Goal: Complete application form

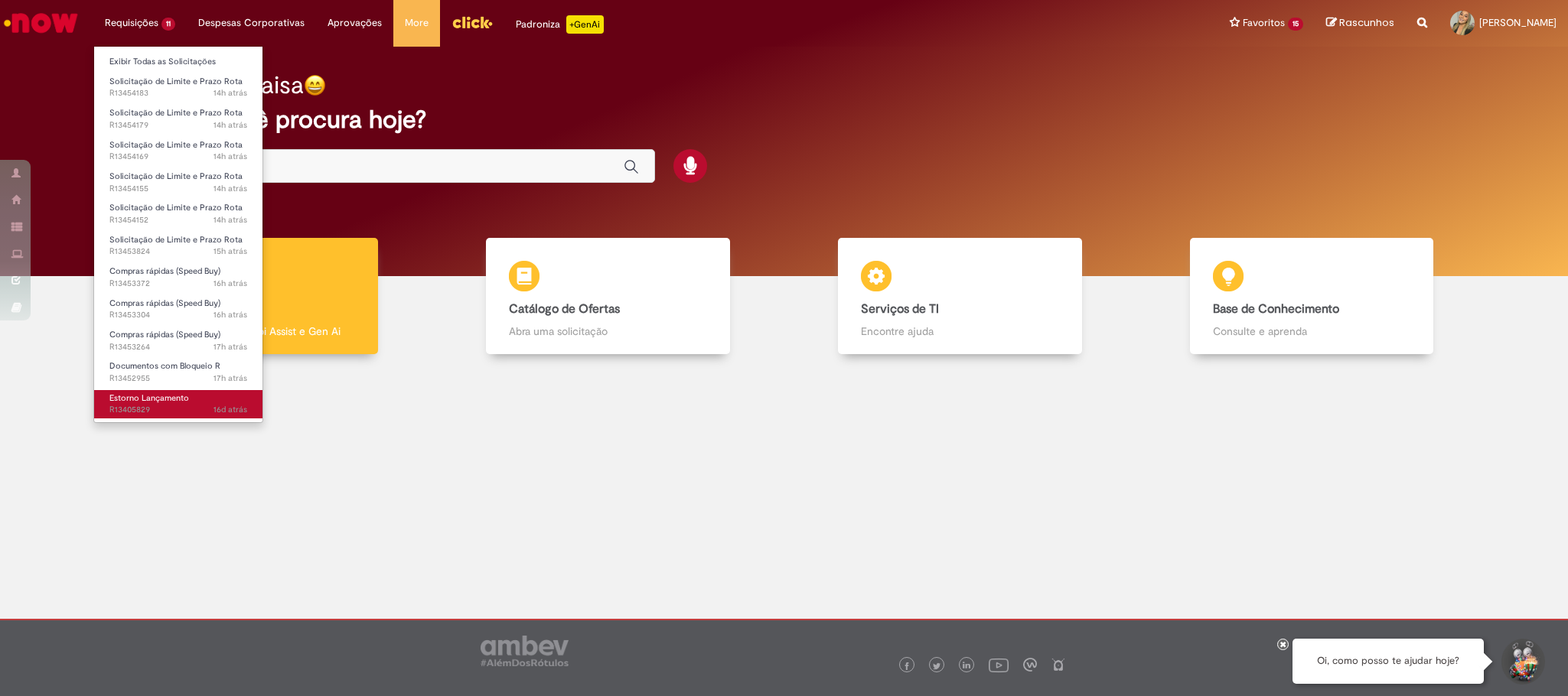
click at [178, 405] on span "16d atrás 16 dias atrás R13405829" at bounding box center [179, 410] width 137 height 13
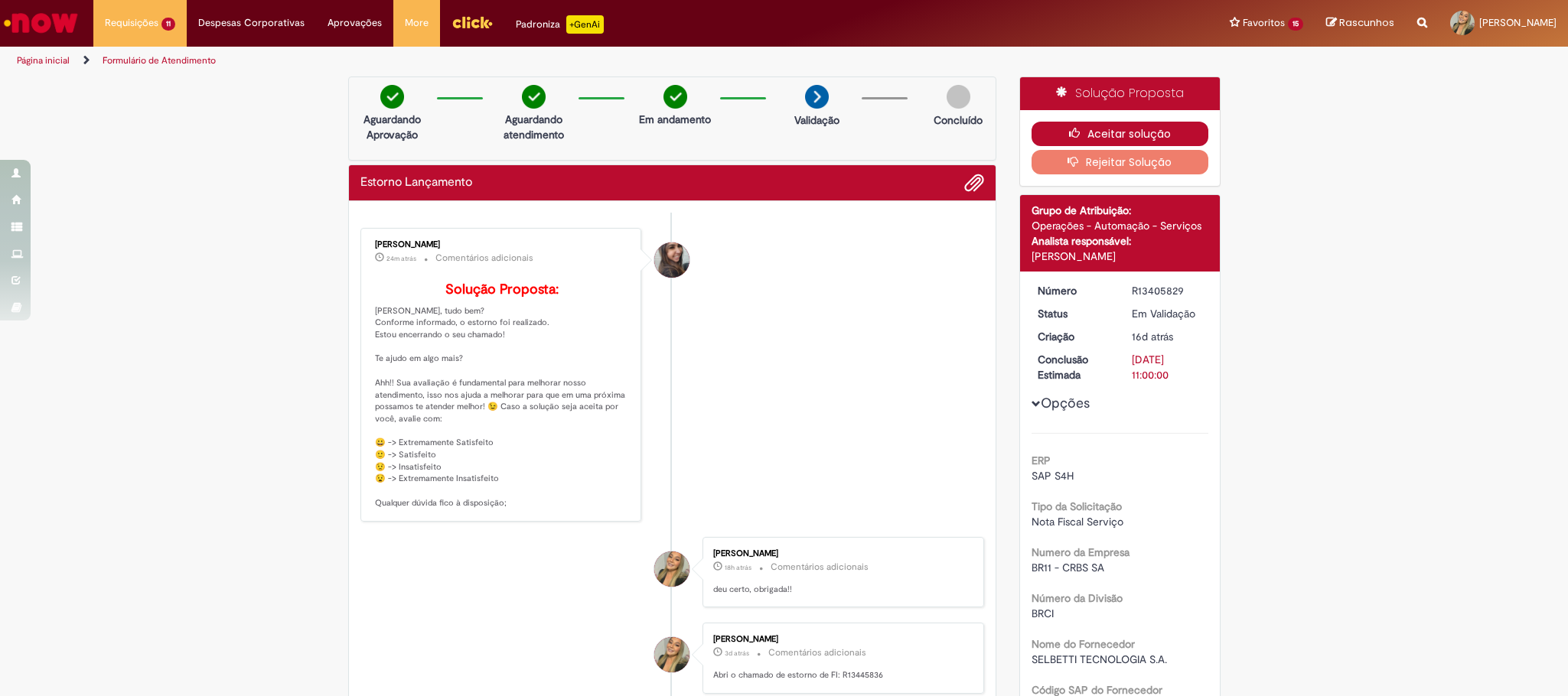
click at [1107, 128] on button "Aceitar solução" at bounding box center [1120, 133] width 177 height 24
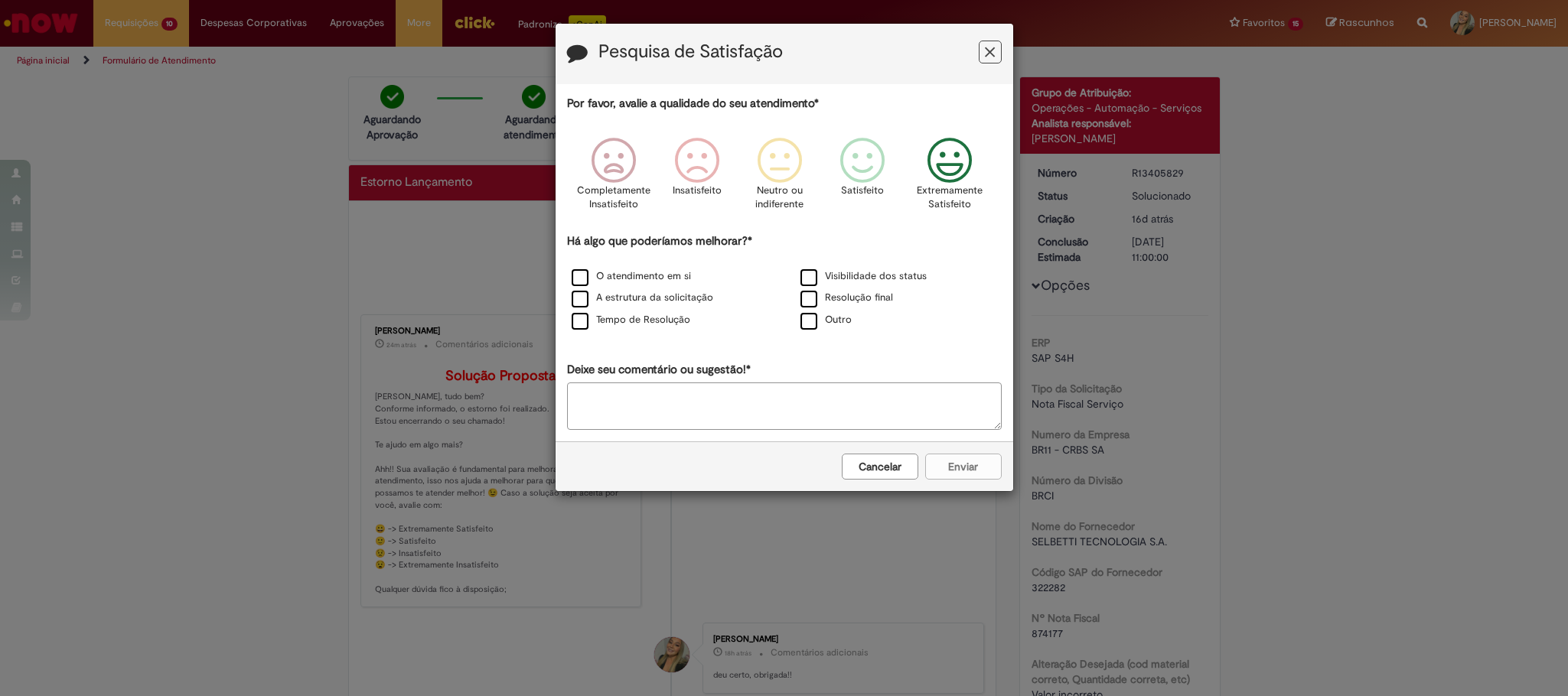
click at [950, 193] on p "Extremamente Satisfeito" at bounding box center [950, 198] width 66 height 28
click at [593, 271] on label "O atendimento em si" at bounding box center [631, 276] width 119 height 14
click at [594, 299] on label "A estrutura da solicitação" at bounding box center [642, 297] width 142 height 14
click at [597, 326] on label "Tempo de Resolução" at bounding box center [631, 319] width 119 height 14
click at [905, 276] on label "Visibilidade dos status" at bounding box center [863, 276] width 127 height 14
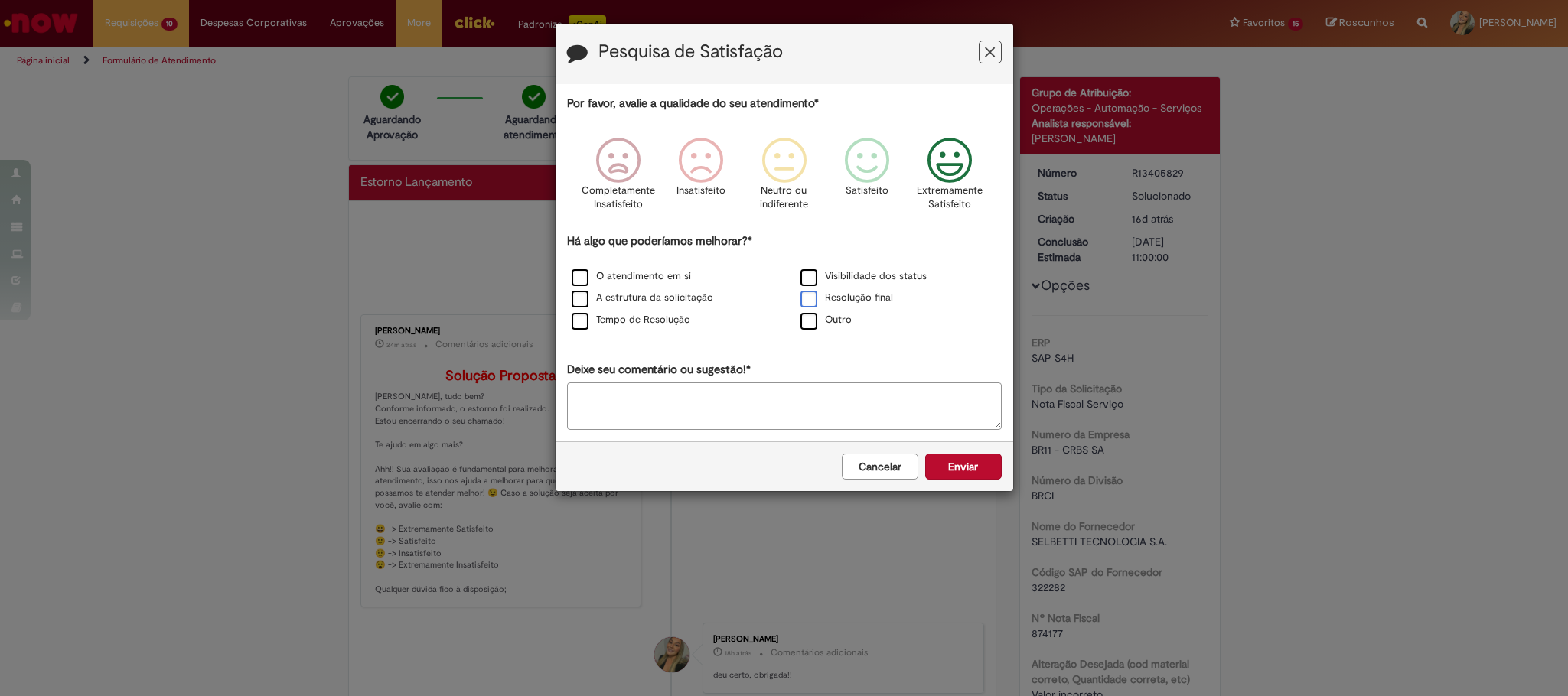
click at [858, 303] on label "Resolução final" at bounding box center [846, 297] width 92 height 14
click at [949, 454] on div "Cancelar Enviar" at bounding box center [784, 466] width 458 height 49
click at [957, 466] on button "Enviar" at bounding box center [963, 466] width 76 height 26
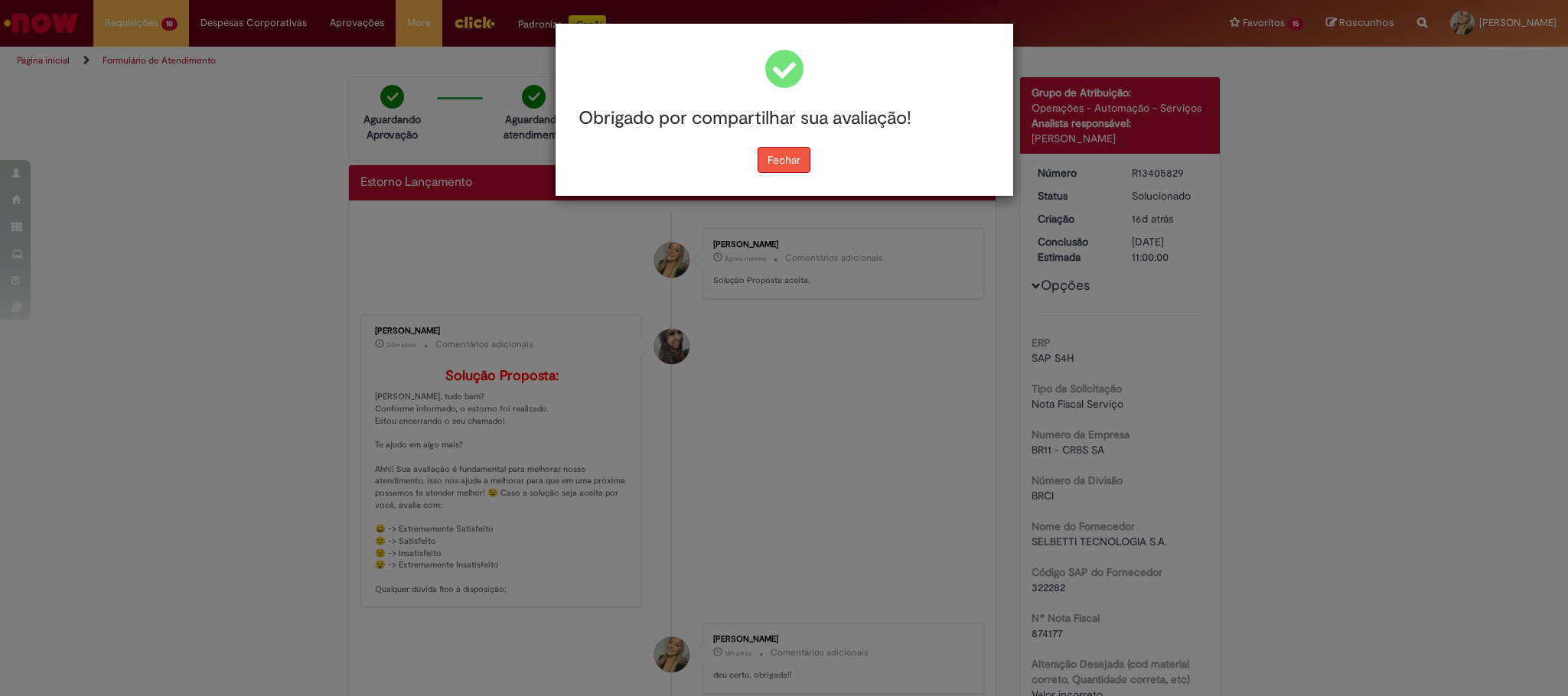
click at [784, 168] on button "Fechar" at bounding box center [784, 159] width 53 height 26
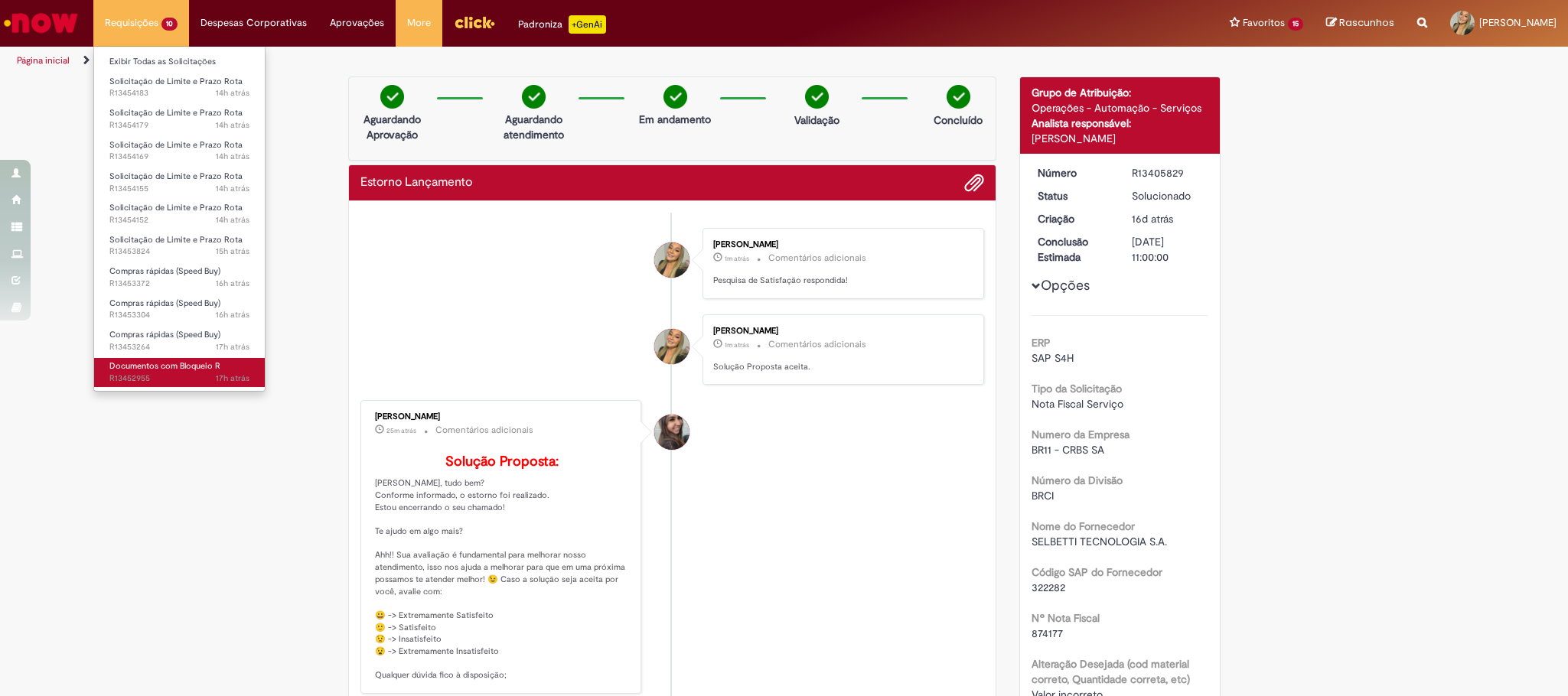
click at [202, 363] on span "Documentos com Bloqueio R" at bounding box center [165, 366] width 111 height 12
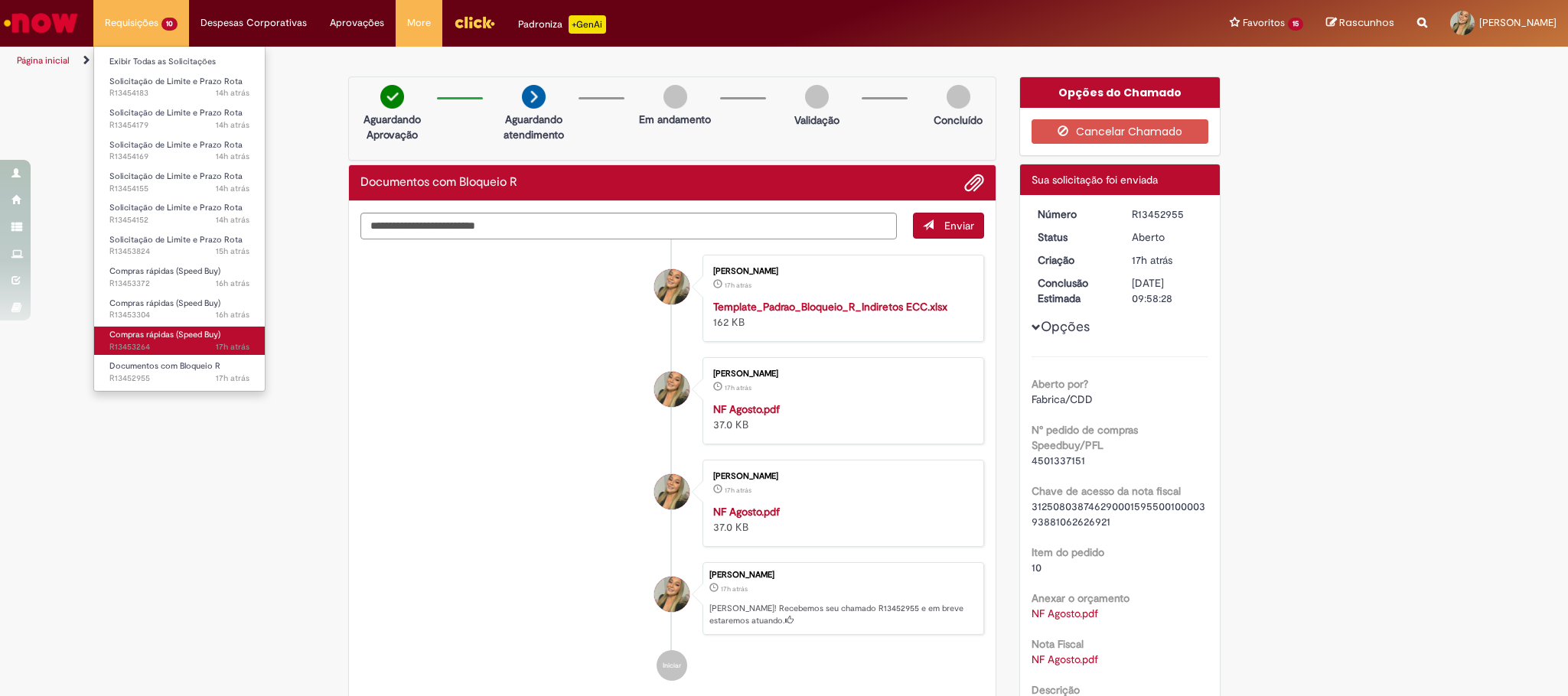
click at [212, 329] on span "Compras rápidas (Speed Buy)" at bounding box center [165, 335] width 111 height 12
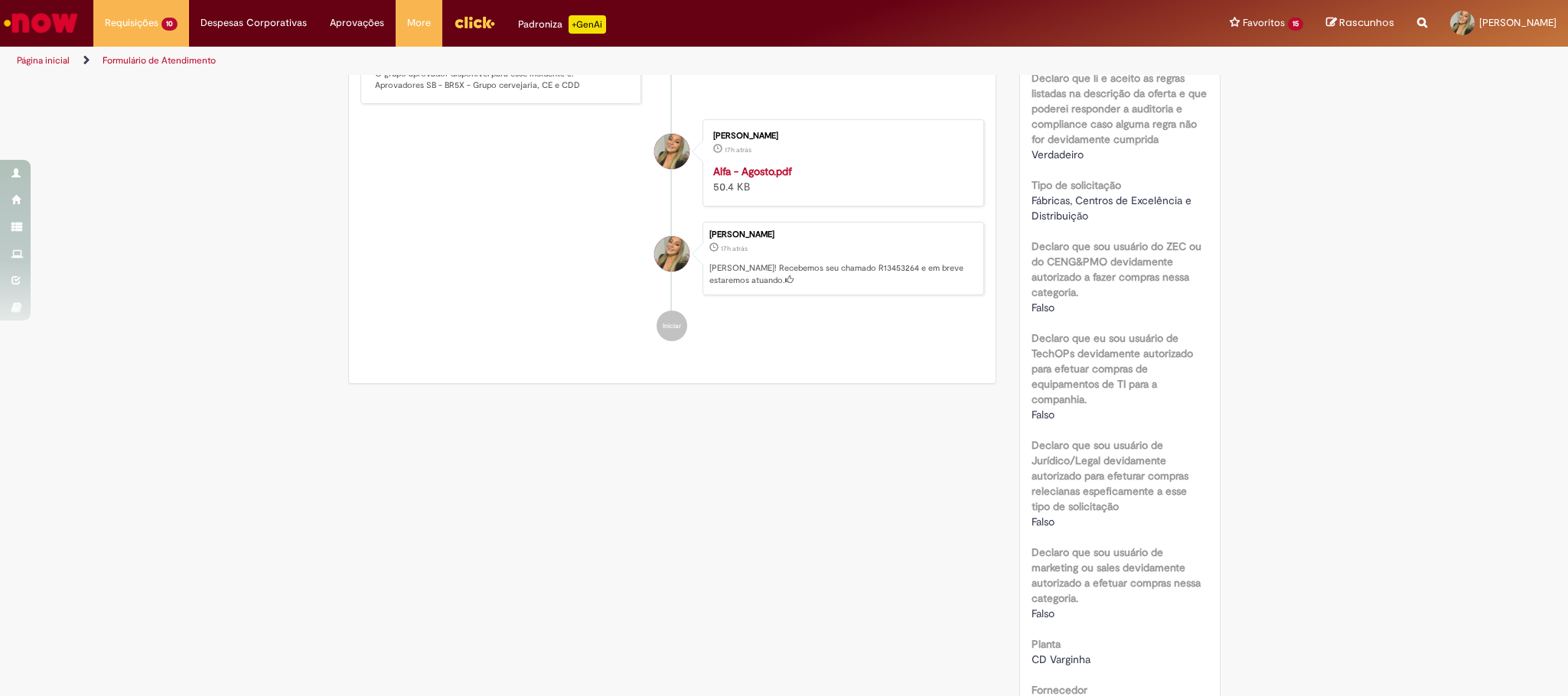
scroll to position [115, 0]
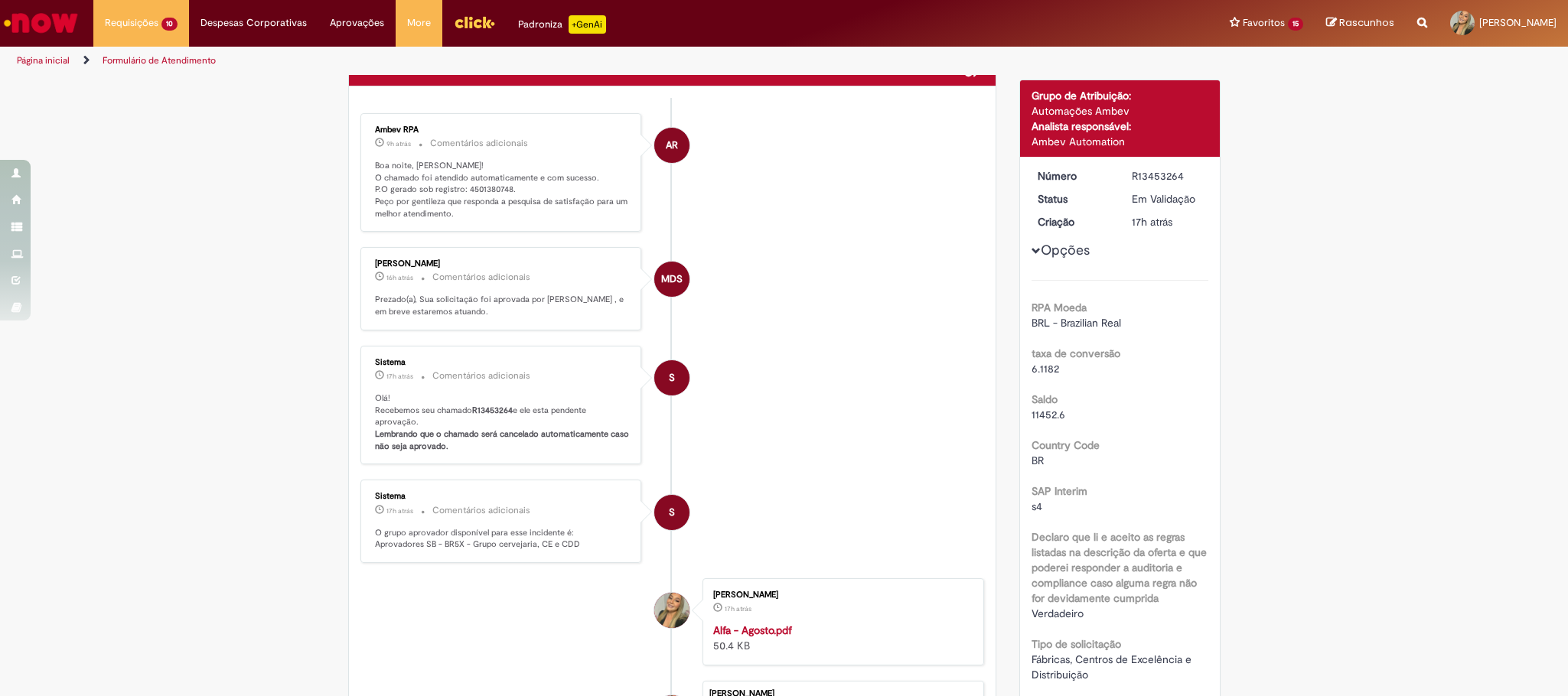
click at [818, 465] on li "S Sistema 17h atrás 17 horas atrás Comentários adicionais Olá! Recebemos seu ch…" at bounding box center [672, 405] width 624 height 119
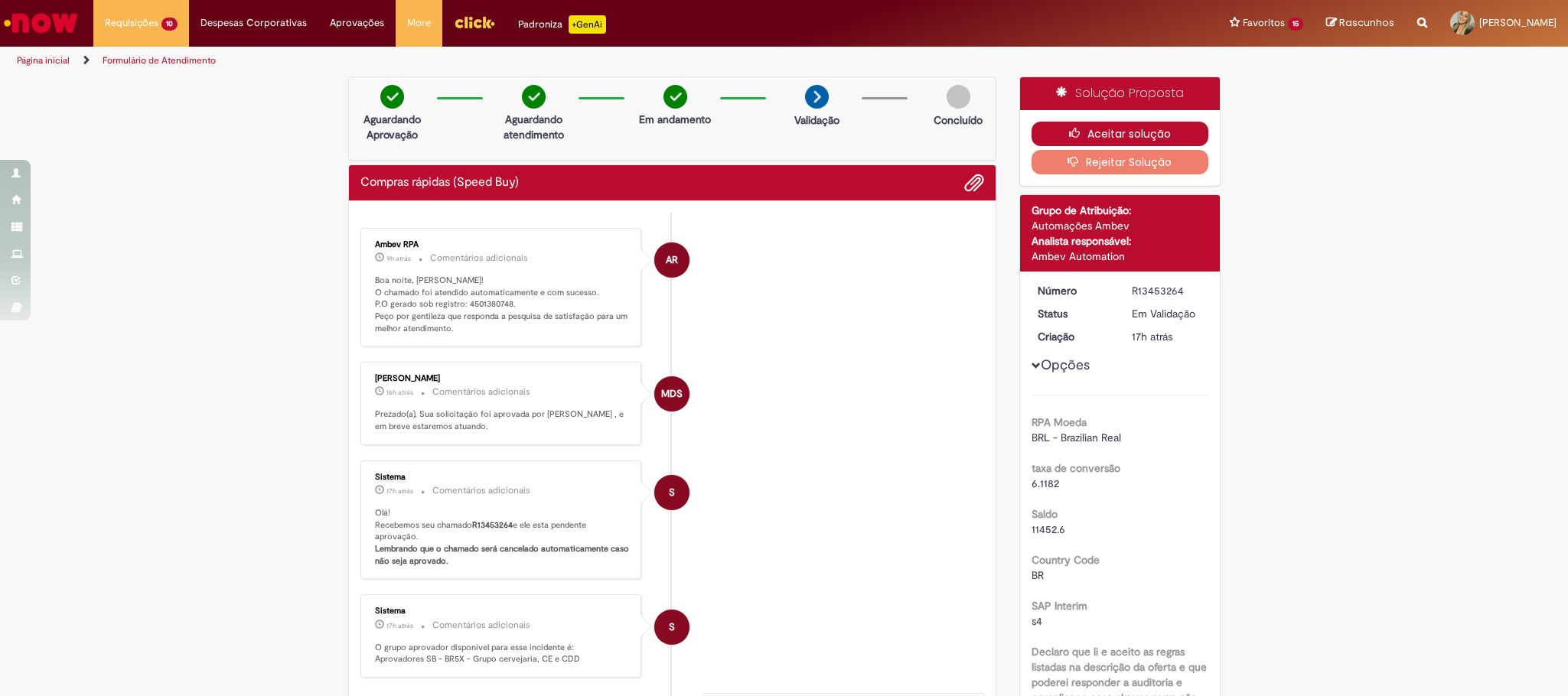
click at [1079, 140] on button "Aceitar solução" at bounding box center [1120, 133] width 177 height 24
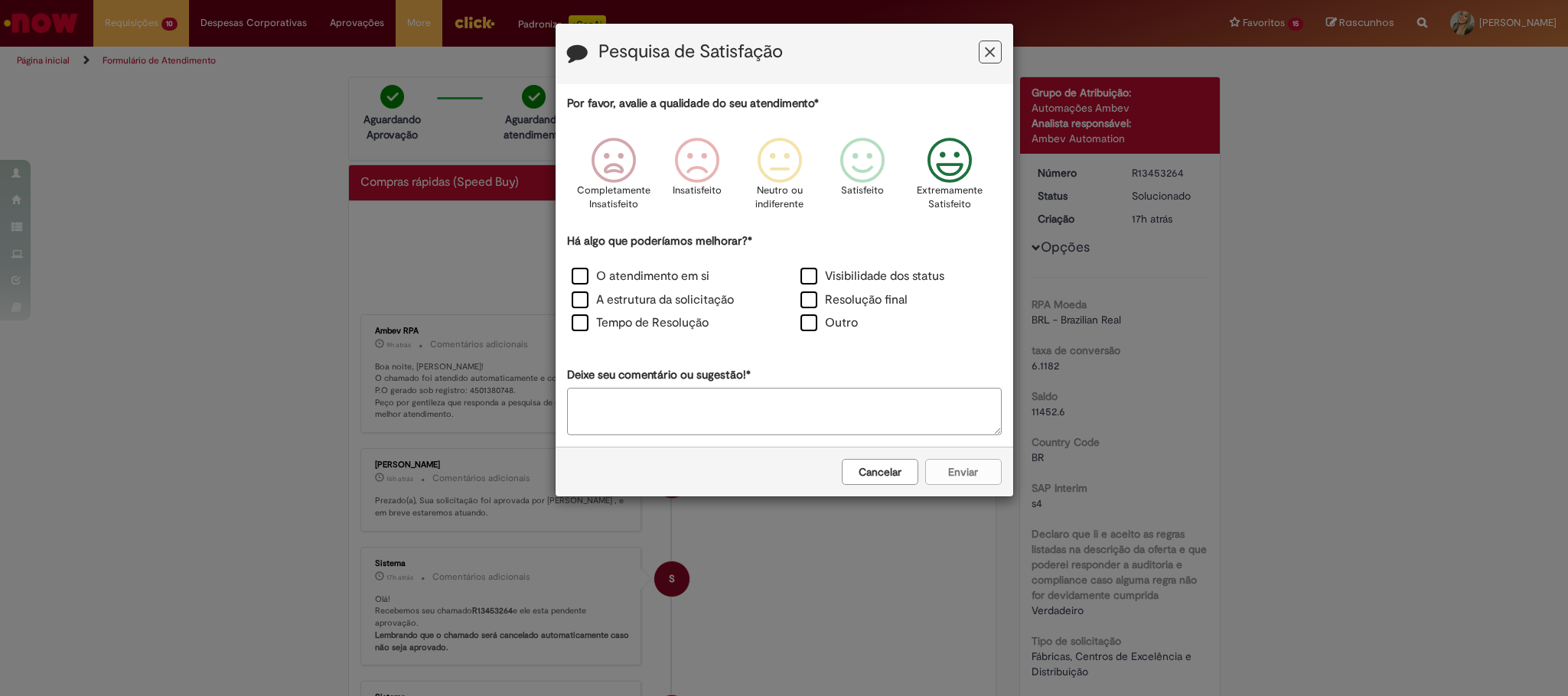
click at [935, 163] on icon "Feedback" at bounding box center [949, 160] width 57 height 46
click at [664, 278] on label "O atendimento em si" at bounding box center [640, 276] width 137 height 18
click at [670, 303] on label "A estrutura da solicitação" at bounding box center [653, 300] width 163 height 18
drag, startPoint x: 671, startPoint y: 319, endPoint x: 685, endPoint y: 323, distance: 14.6
click at [673, 319] on label "Tempo de Resolução" at bounding box center [639, 322] width 137 height 18
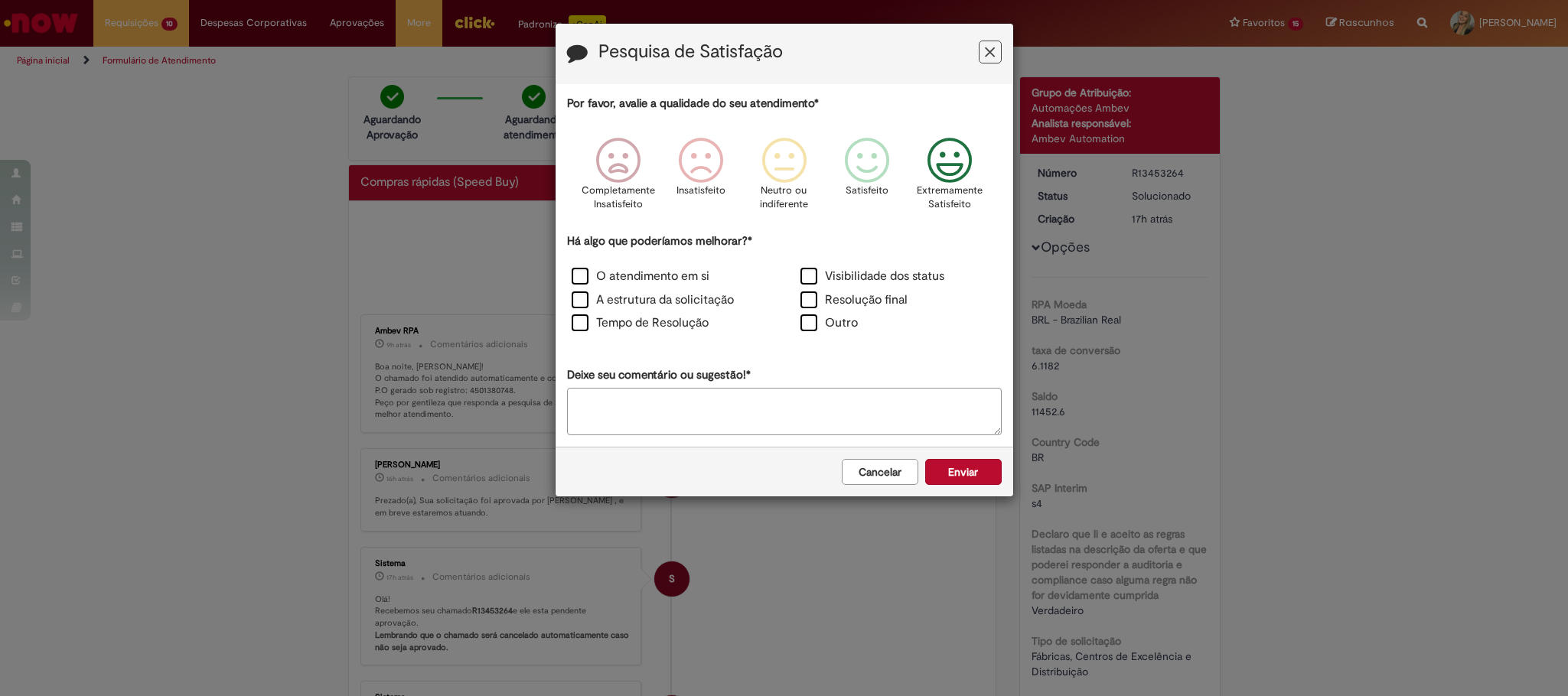
click at [843, 260] on div "Há algo que poderíamos melhorar?* O atendimento em si Visibilidade dos status A…" at bounding box center [784, 284] width 435 height 103
click at [830, 286] on div "Visibilidade dos status" at bounding box center [898, 278] width 225 height 21
click at [841, 294] on label "Resolução final" at bounding box center [854, 300] width 107 height 18
click at [831, 271] on label "Visibilidade dos status" at bounding box center [872, 276] width 144 height 18
click at [930, 466] on button "Enviar" at bounding box center [963, 472] width 76 height 26
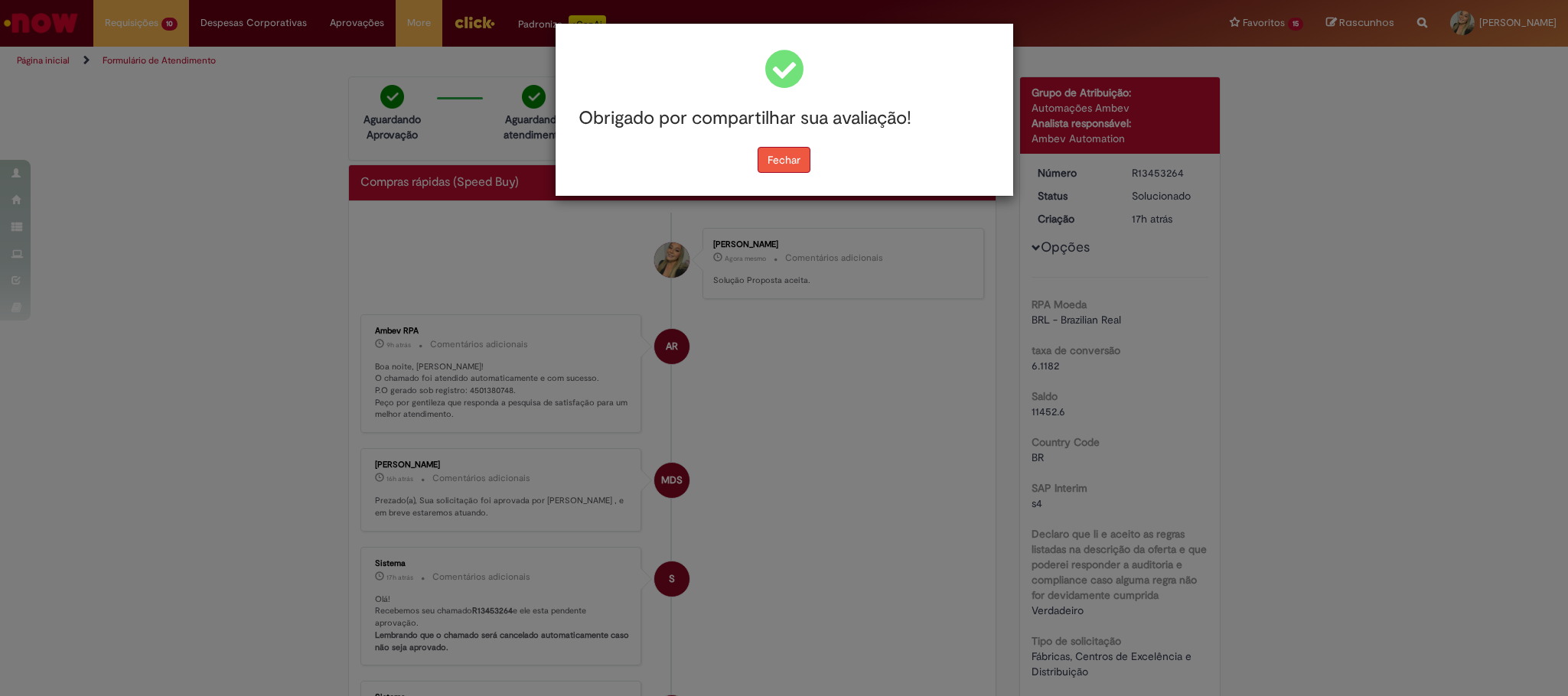
click at [768, 149] on button "Fechar" at bounding box center [784, 159] width 53 height 26
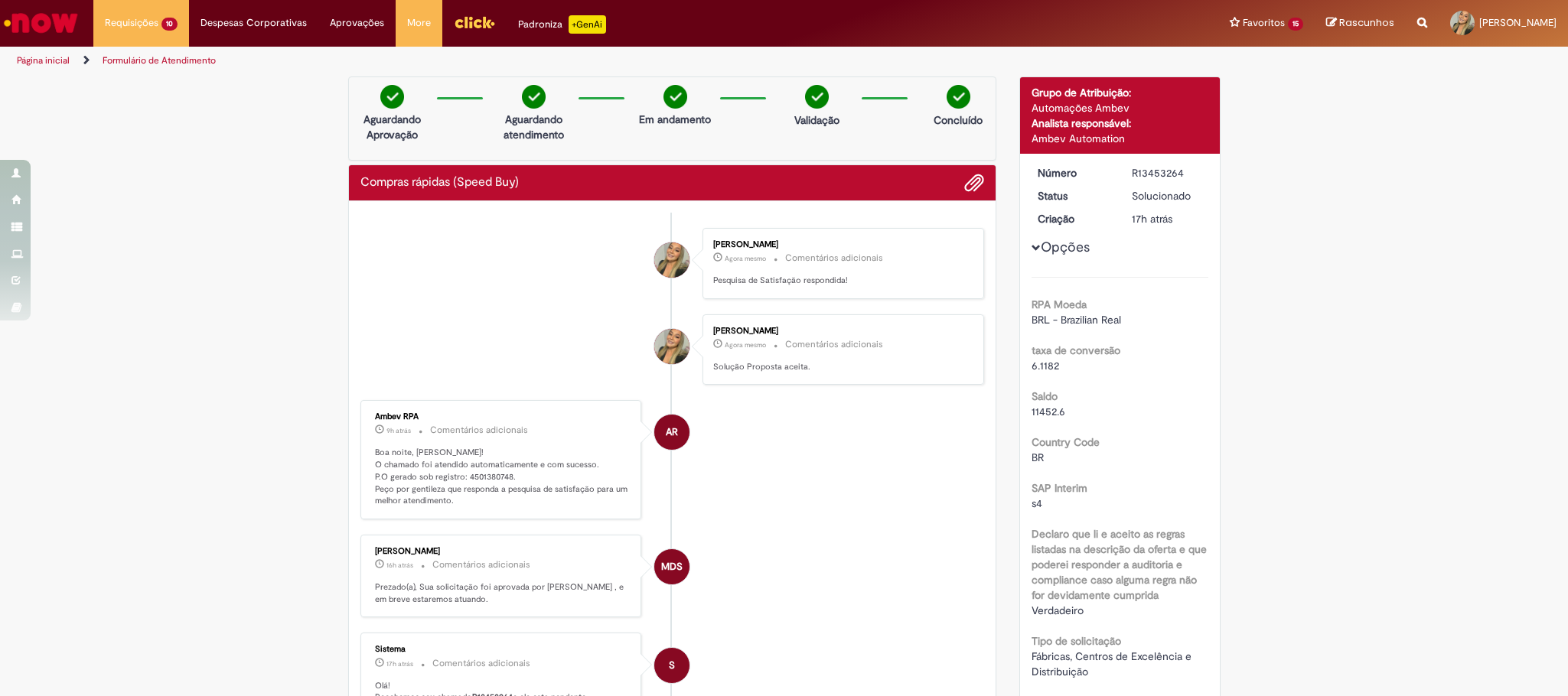
click at [70, 39] on link "Ir para a Homepage" at bounding box center [41, 23] width 82 height 46
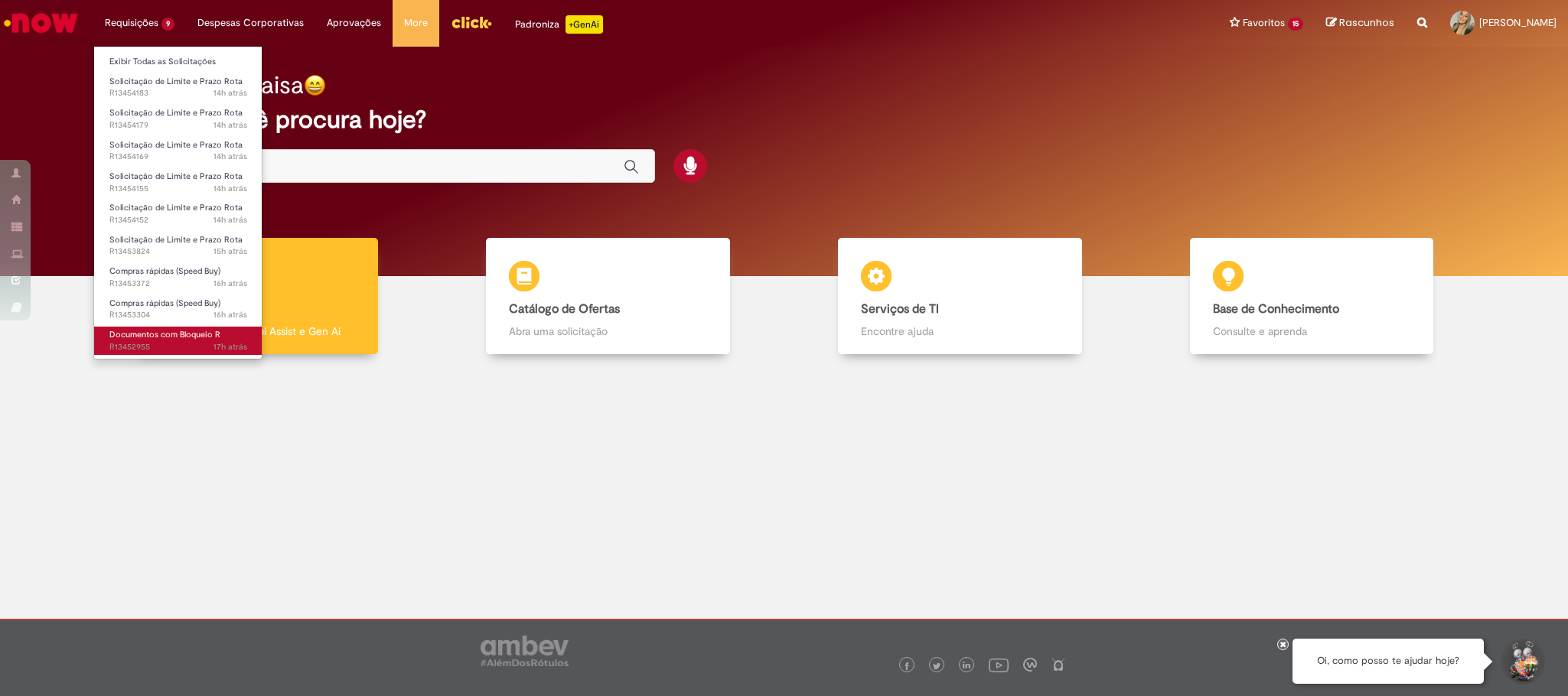
click at [193, 345] on span "17h atrás 17 horas atrás R13452955" at bounding box center [179, 347] width 137 height 13
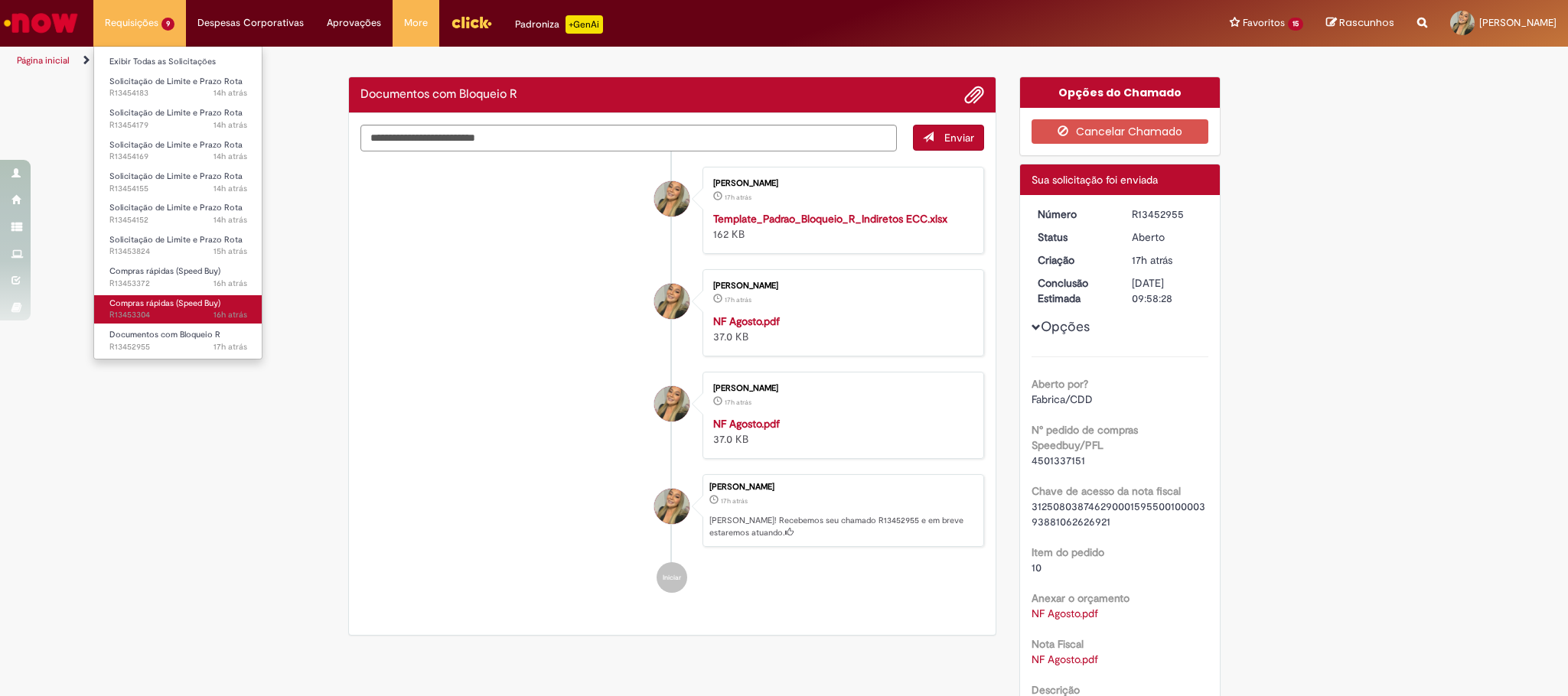
click at [115, 312] on span "16h atrás 16 horas atrás R13453304" at bounding box center [179, 315] width 137 height 13
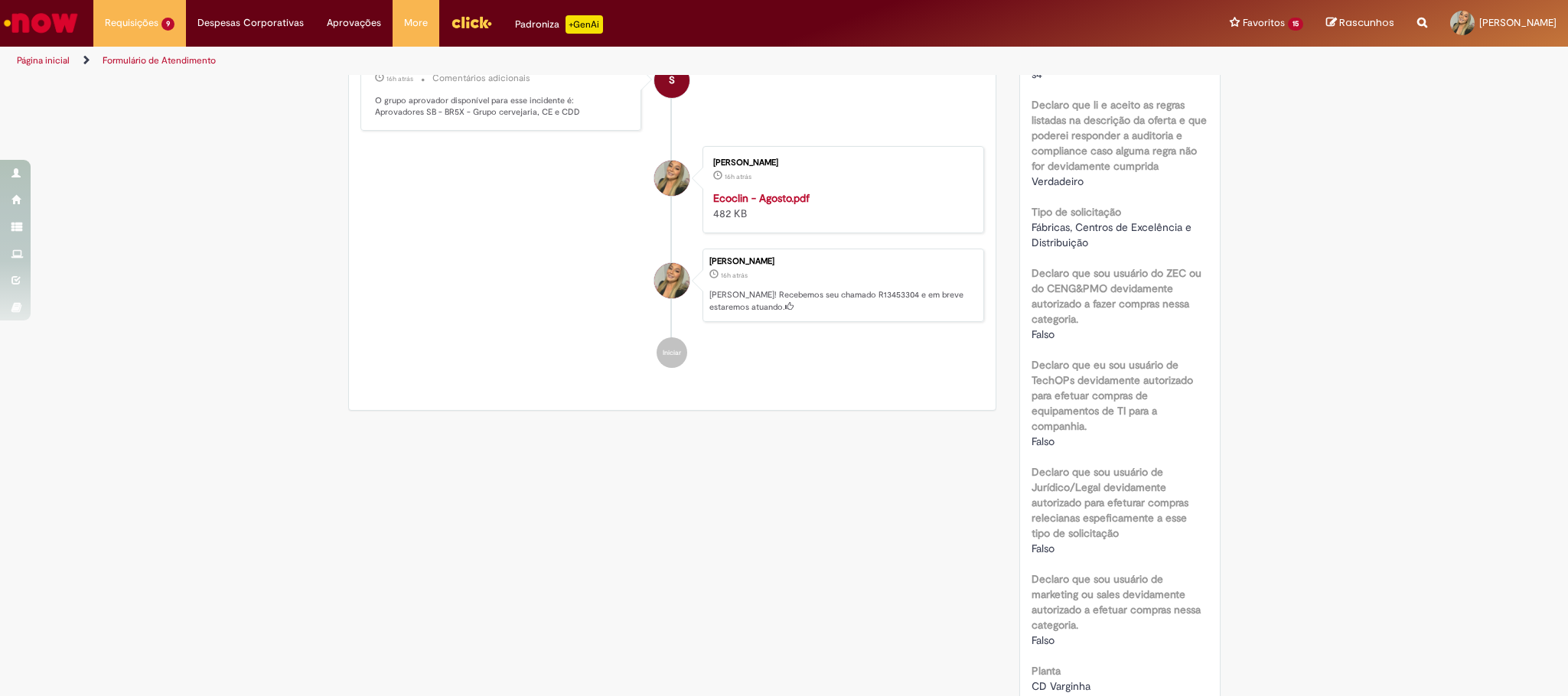
scroll to position [203, 0]
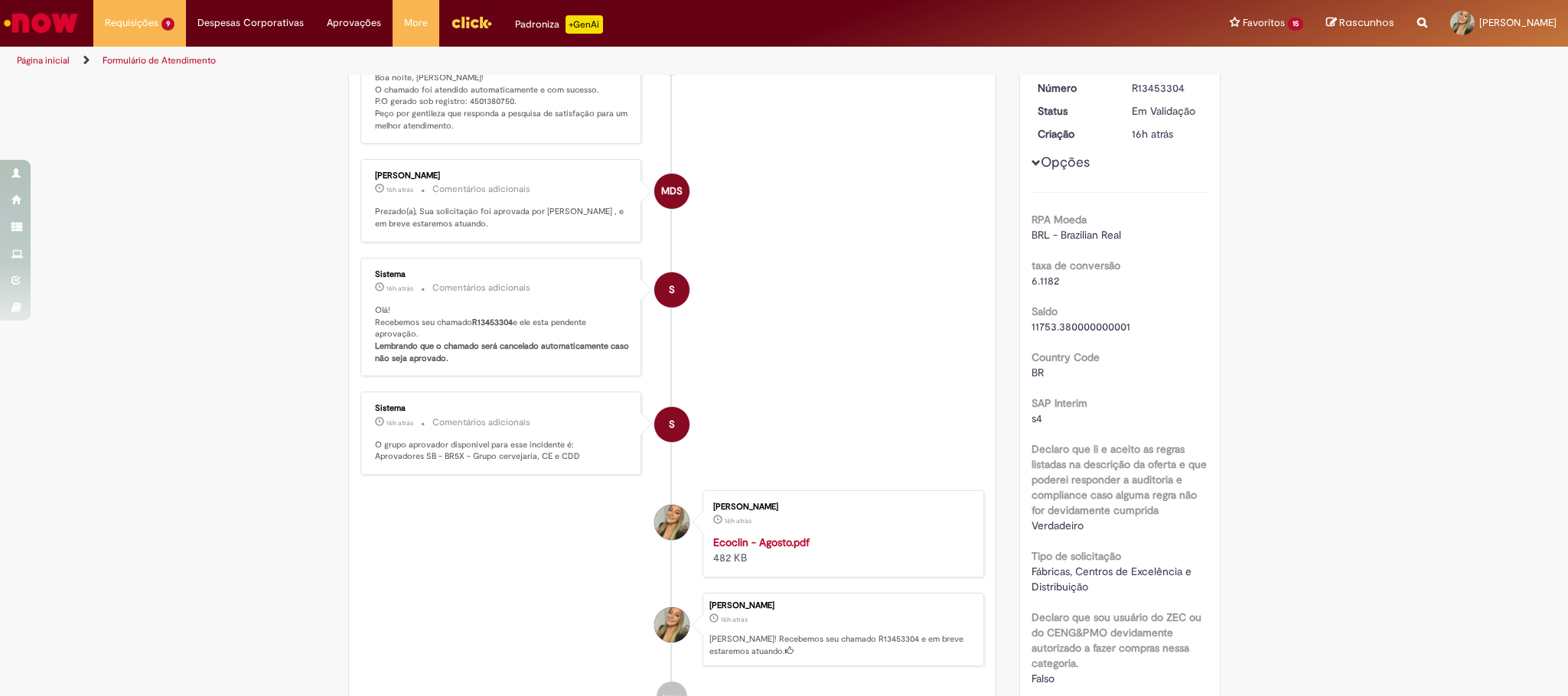
click at [475, 95] on p "Boa noite, Maisa! O chamado foi atendido automaticamente e com sucesso. P.O ger…" at bounding box center [502, 102] width 255 height 60
copy p "automaticamente"
click at [484, 110] on p "Boa noite, Maisa! O chamado foi atendido automaticamente e com sucesso. P.O ger…" at bounding box center [502, 102] width 255 height 60
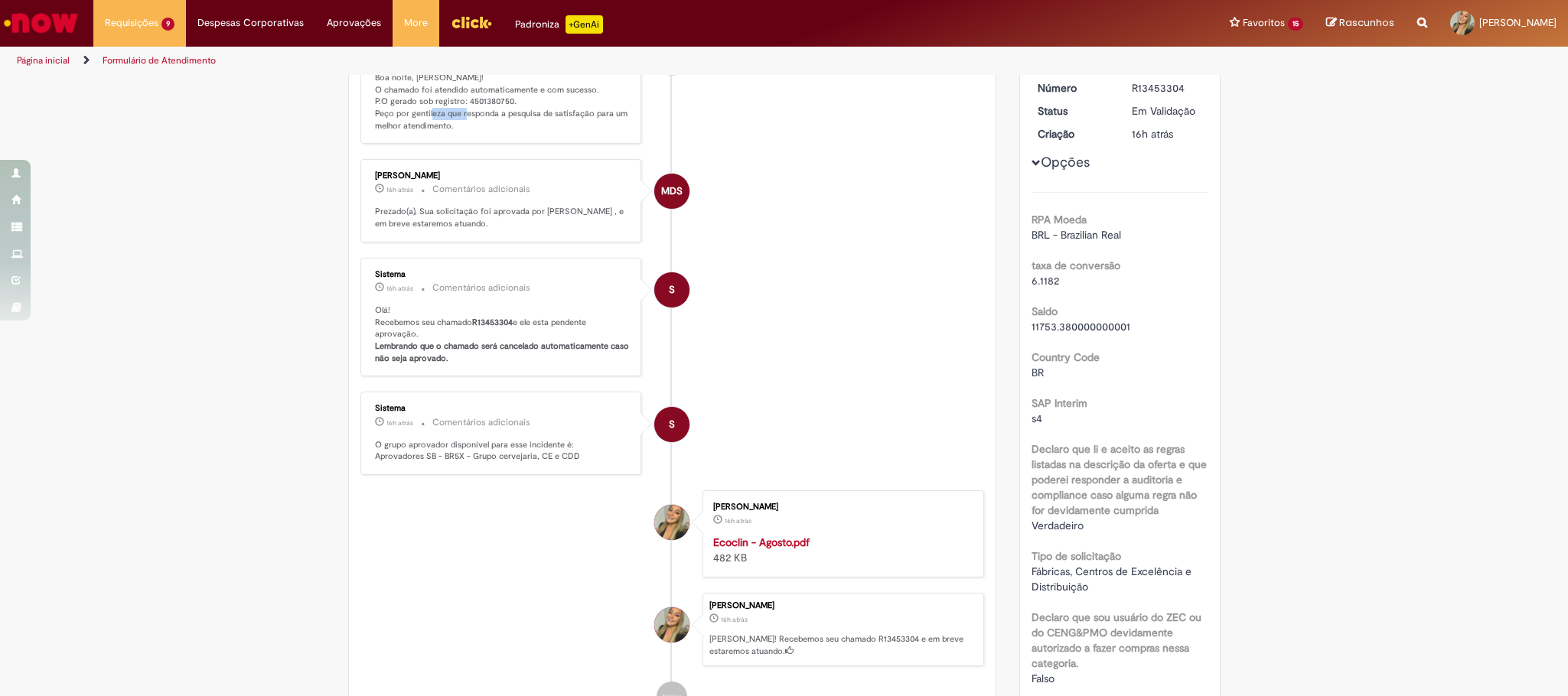
click at [478, 106] on p "Boa noite, Maisa! O chamado foi atendido automaticamente e com sucesso. P.O ger…" at bounding box center [502, 102] width 255 height 60
click at [471, 97] on p "Boa noite, Maisa! O chamado foi atendido automaticamente e com sucesso. P.O ger…" at bounding box center [502, 102] width 255 height 60
copy p "4501380750"
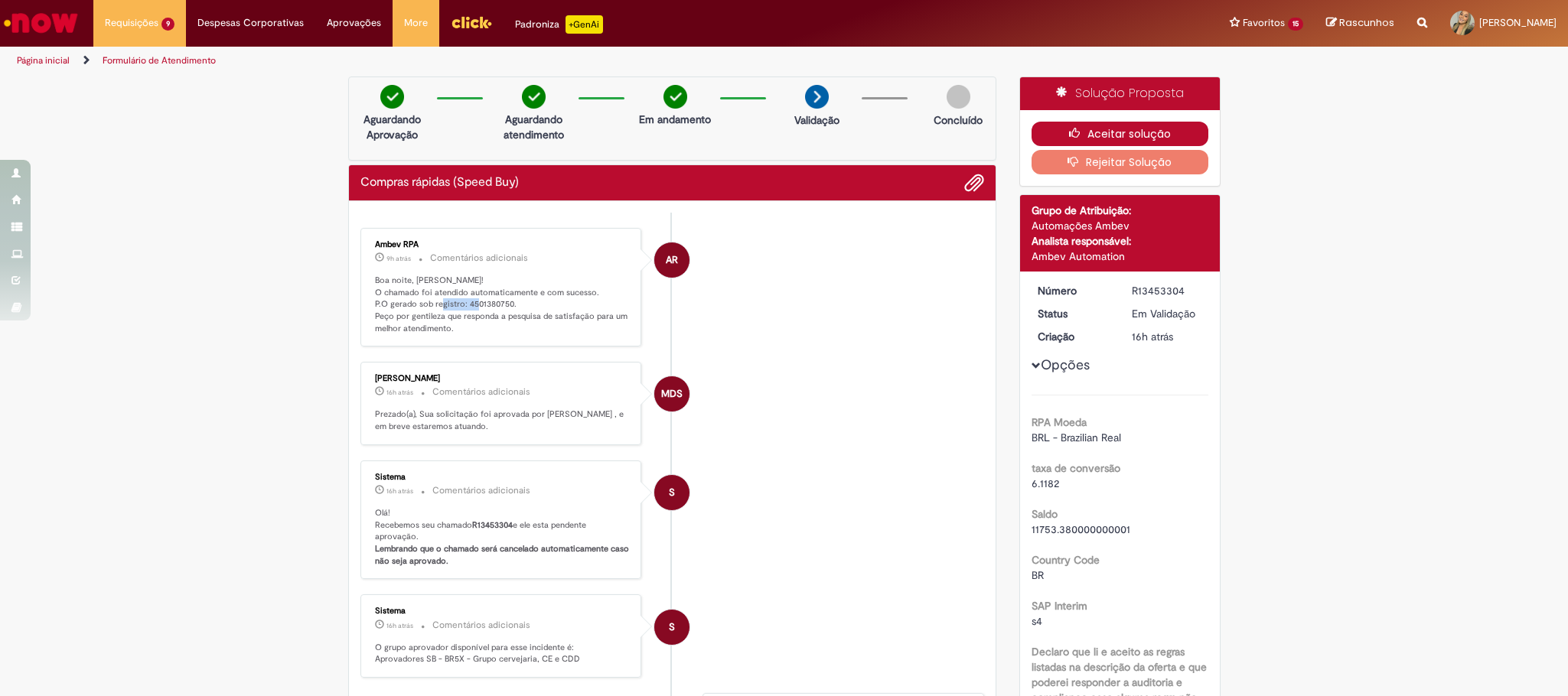
click at [1098, 128] on button "Aceitar solução" at bounding box center [1120, 133] width 177 height 24
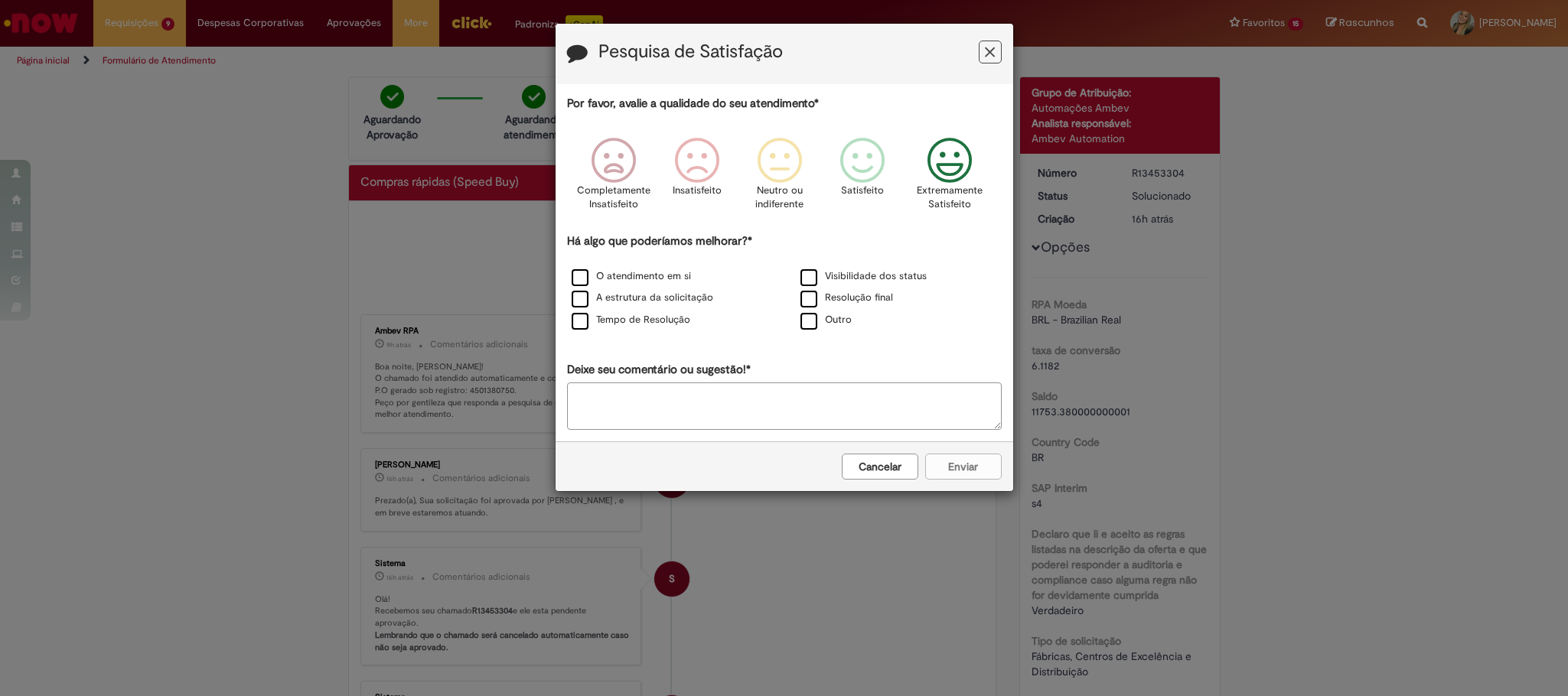
click at [957, 161] on icon "Feedback" at bounding box center [949, 160] width 57 height 46
click at [584, 284] on label "O atendimento em si" at bounding box center [631, 276] width 119 height 14
click at [585, 305] on label "A estrutura da solicitação" at bounding box center [642, 297] width 142 height 14
click at [579, 332] on div "Tempo de Resolução" at bounding box center [670, 321] width 229 height 22
click at [668, 327] on label "Tempo de Resolução" at bounding box center [631, 319] width 119 height 14
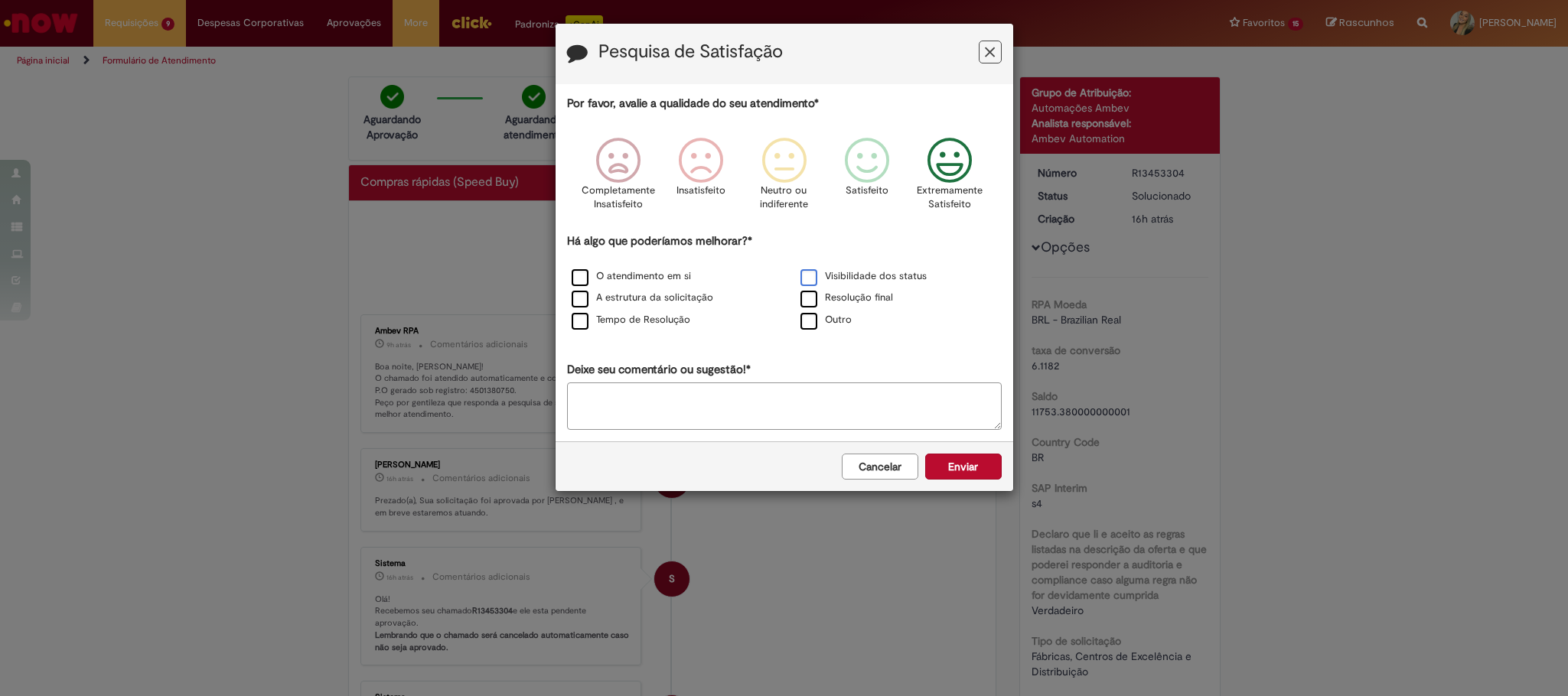
click at [806, 276] on label "Visibilidade dos status" at bounding box center [863, 276] width 127 height 14
click at [815, 299] on label "Resolução final" at bounding box center [846, 297] width 92 height 14
click at [960, 471] on button "Enviar" at bounding box center [963, 466] width 76 height 26
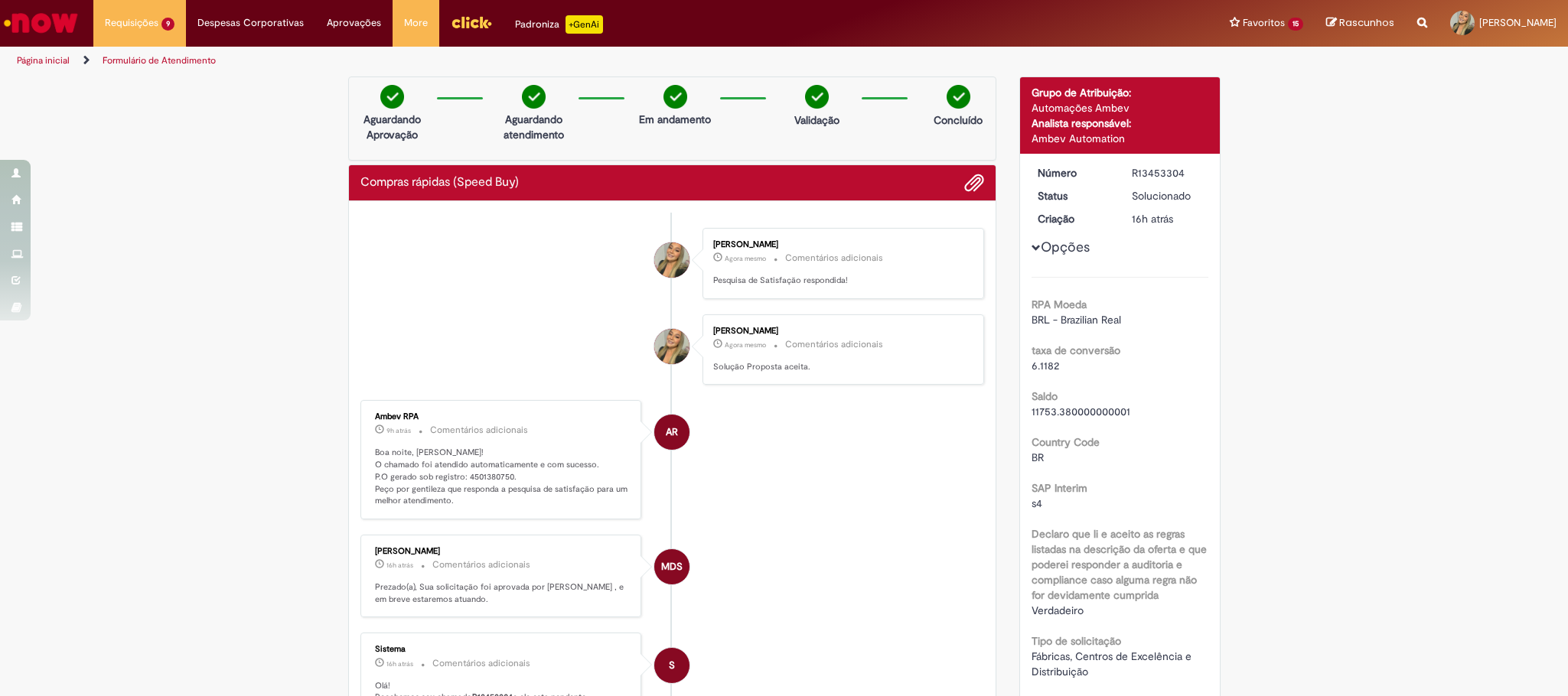
click at [49, 19] on img "Ir para a Homepage" at bounding box center [41, 23] width 79 height 31
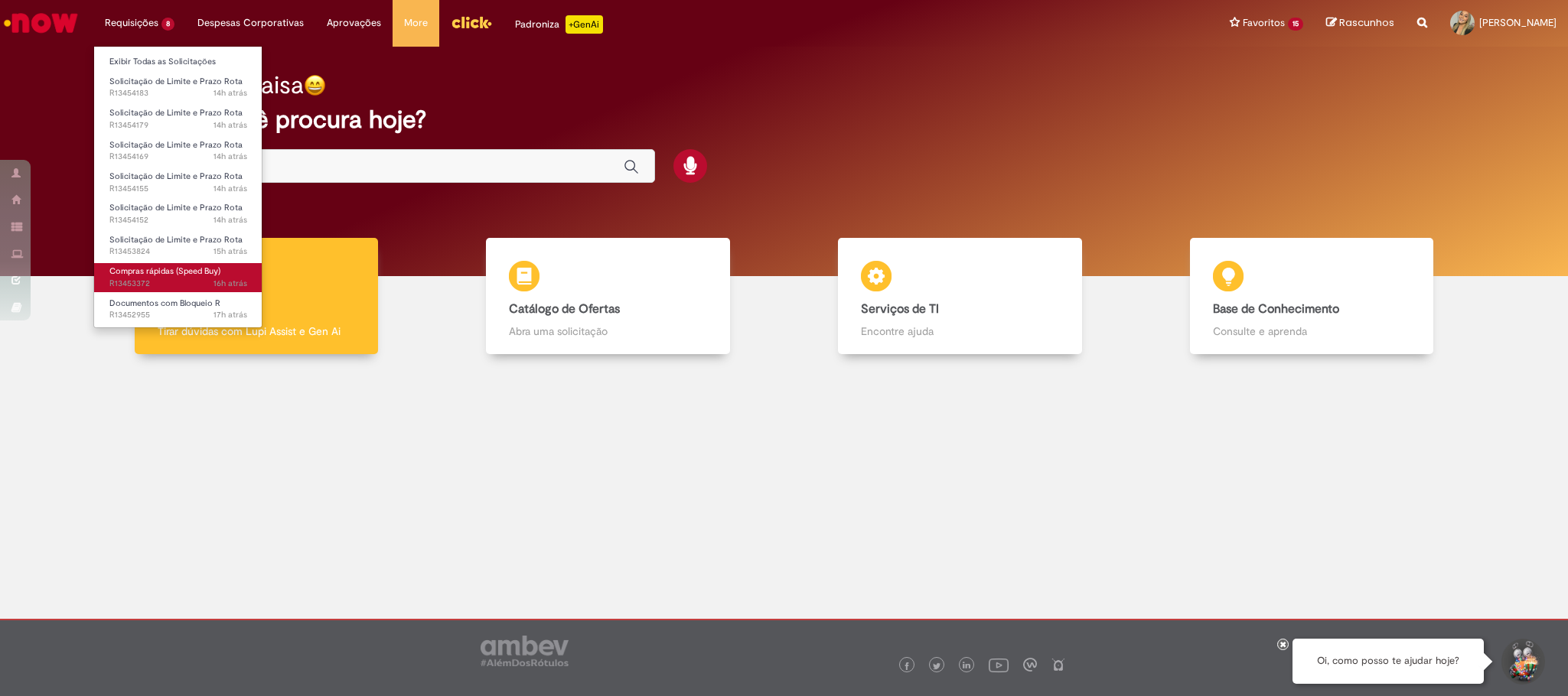
click at [194, 283] on span "16h atrás 16 horas atrás R13453372" at bounding box center [179, 283] width 137 height 13
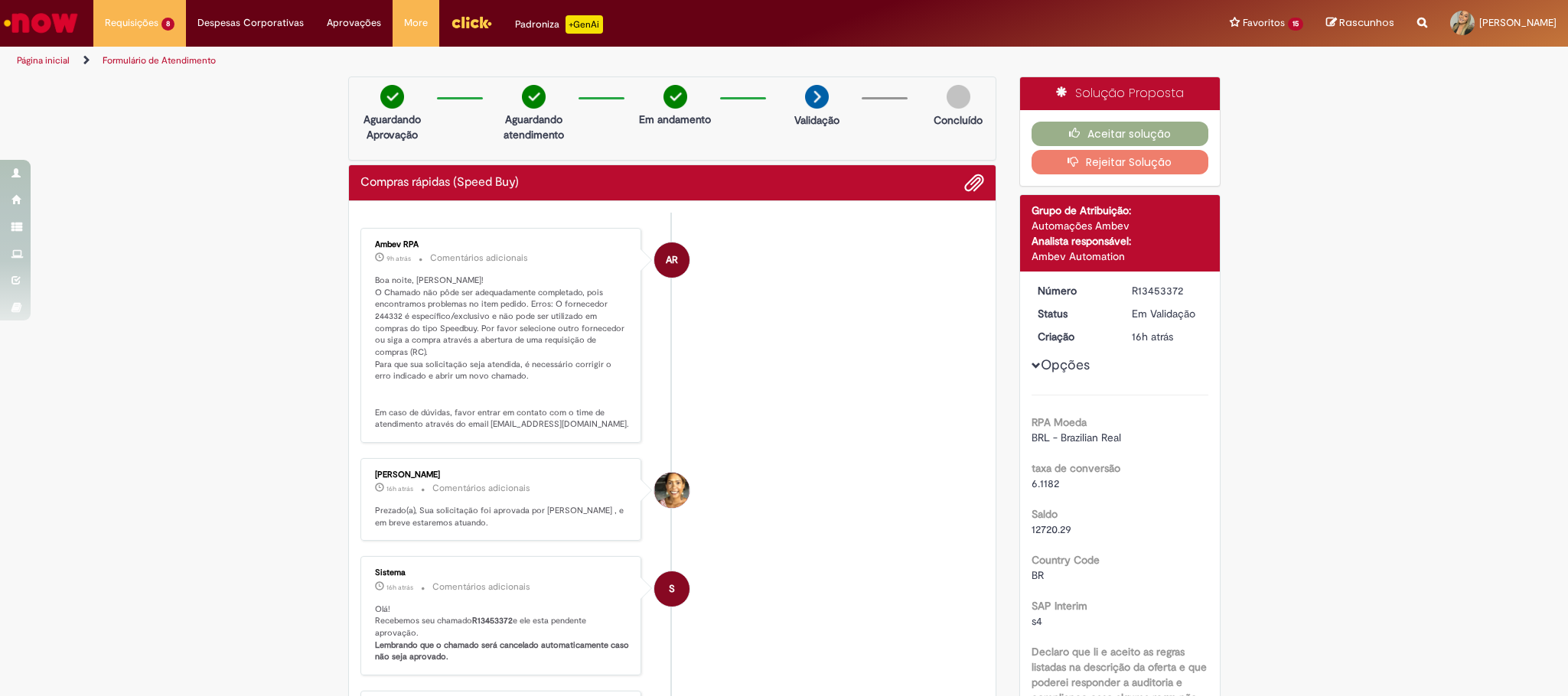
click at [772, 418] on li "AR Ambev RPA 9h atrás 9 horas atrás Comentários adicionais Boa noite, [PERSON_N…" at bounding box center [672, 335] width 624 height 215
drag, startPoint x: 441, startPoint y: 322, endPoint x: 652, endPoint y: 343, distance: 212.0
click at [652, 343] on li "AR Ambev RPA 9h atrás 9 horas atrás Comentários adicionais Boa noite, [PERSON_N…" at bounding box center [672, 335] width 624 height 215
click at [689, 409] on li "AR Ambev RPA 9h atrás 9 horas atrás Comentários adicionais Boa noite, [PERSON_N…" at bounding box center [672, 335] width 624 height 215
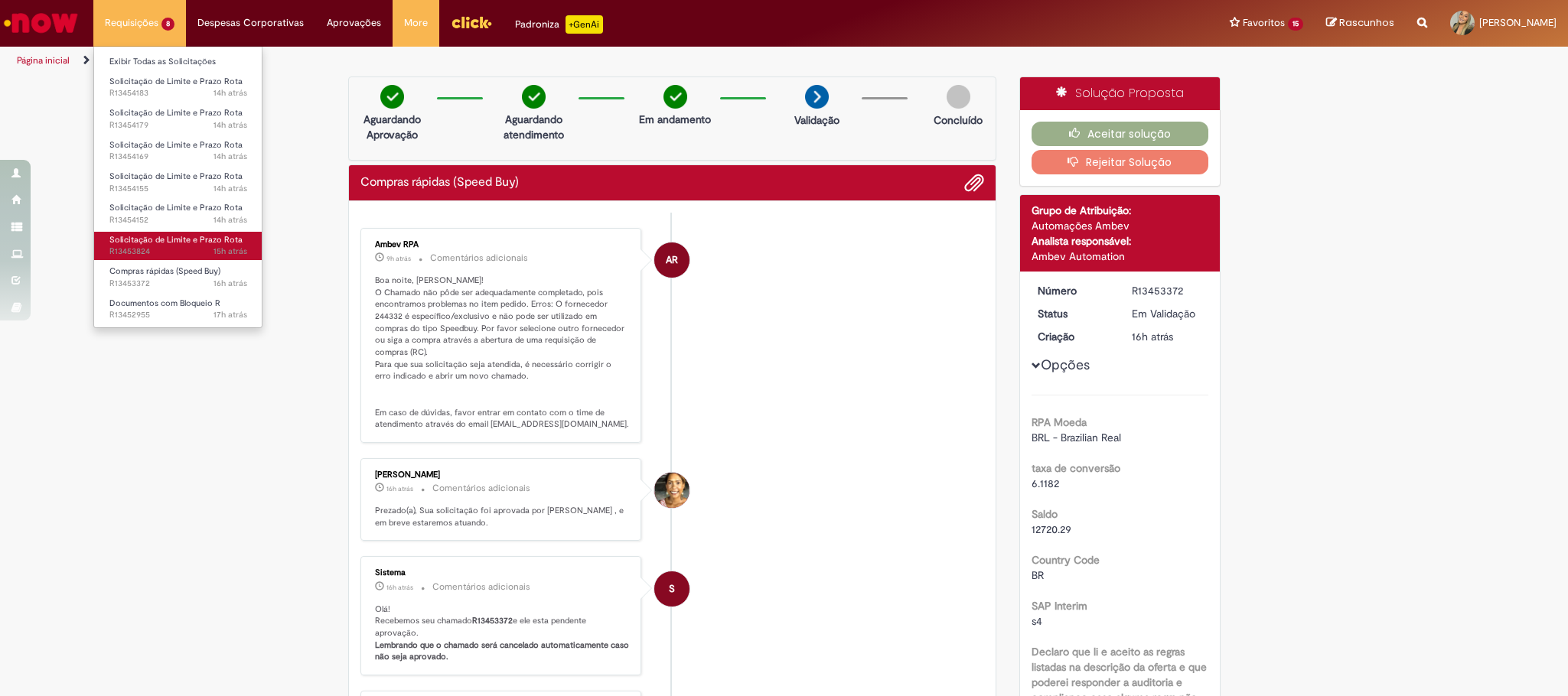
click at [195, 246] on span "15h atrás 15 horas atrás R13453824" at bounding box center [179, 251] width 137 height 13
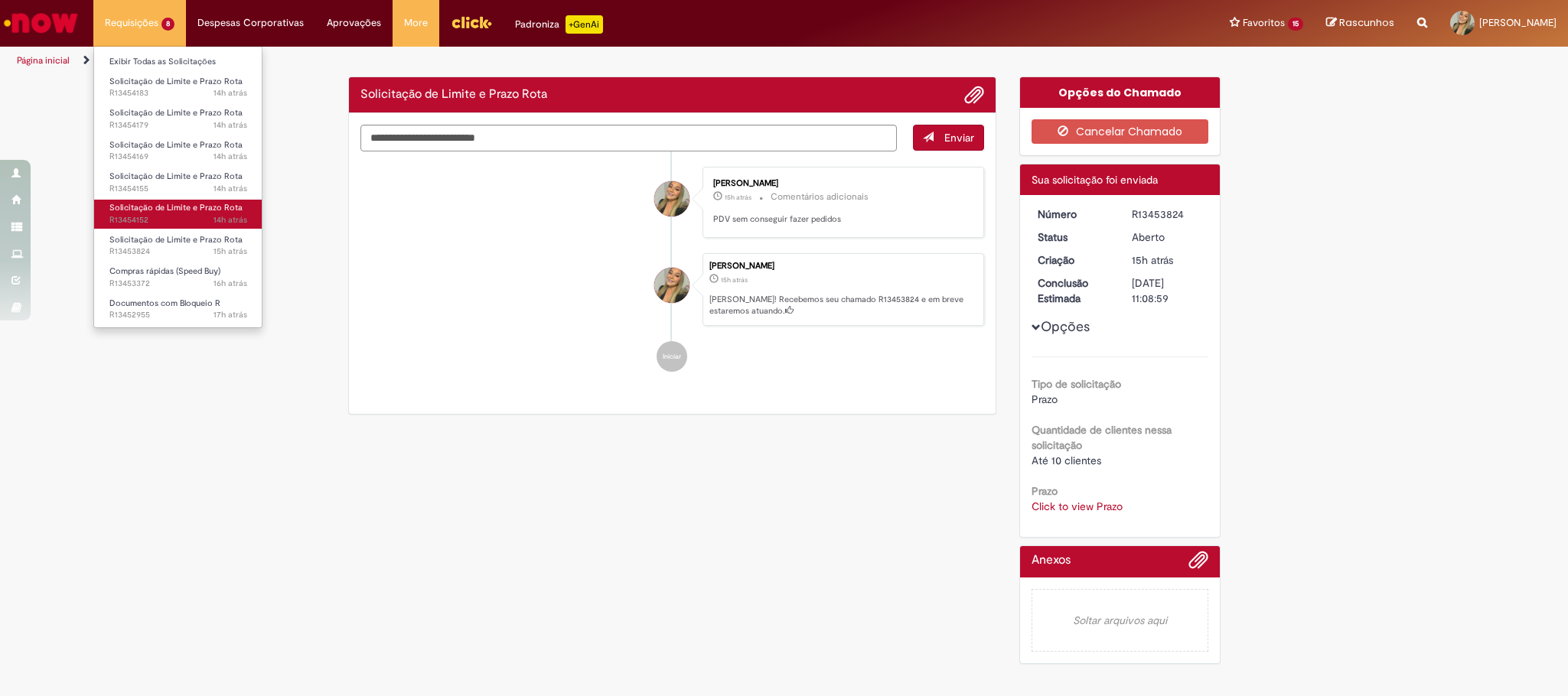
click at [191, 224] on span "14h atrás 14 horas atrás R13454152" at bounding box center [179, 220] width 137 height 13
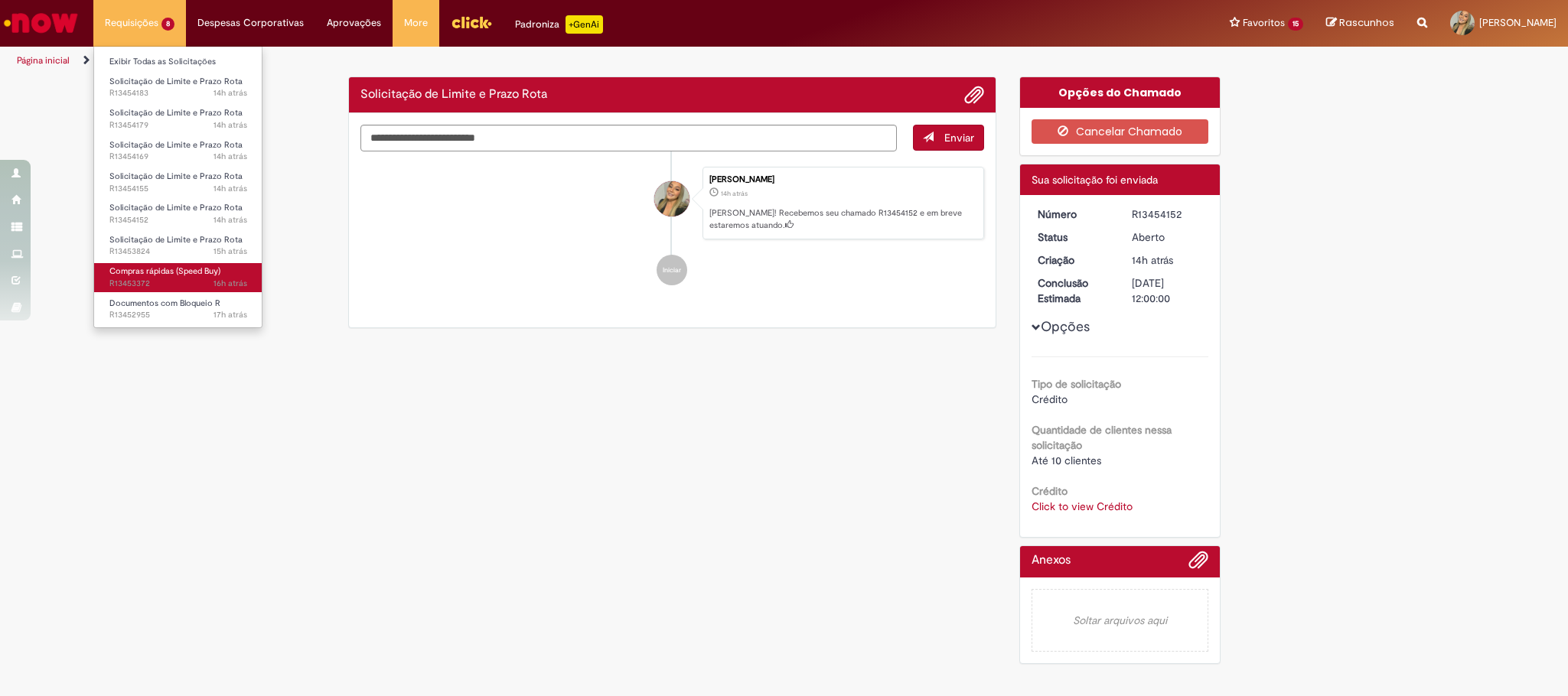
click at [200, 280] on span "16h atrás 16 horas atrás R13453372" at bounding box center [179, 283] width 137 height 13
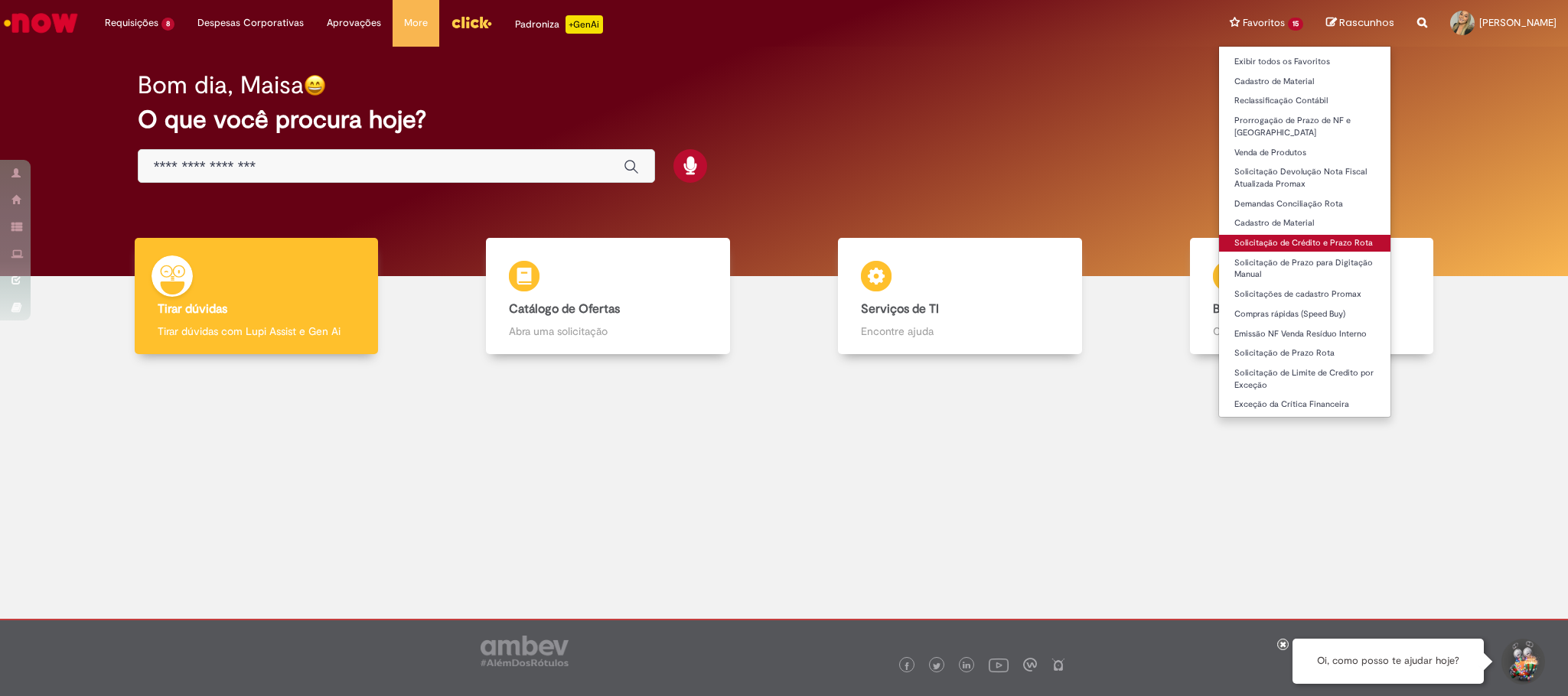
click at [1283, 244] on link "Solicitação de Crédito e Prazo Rota" at bounding box center [1304, 243] width 172 height 17
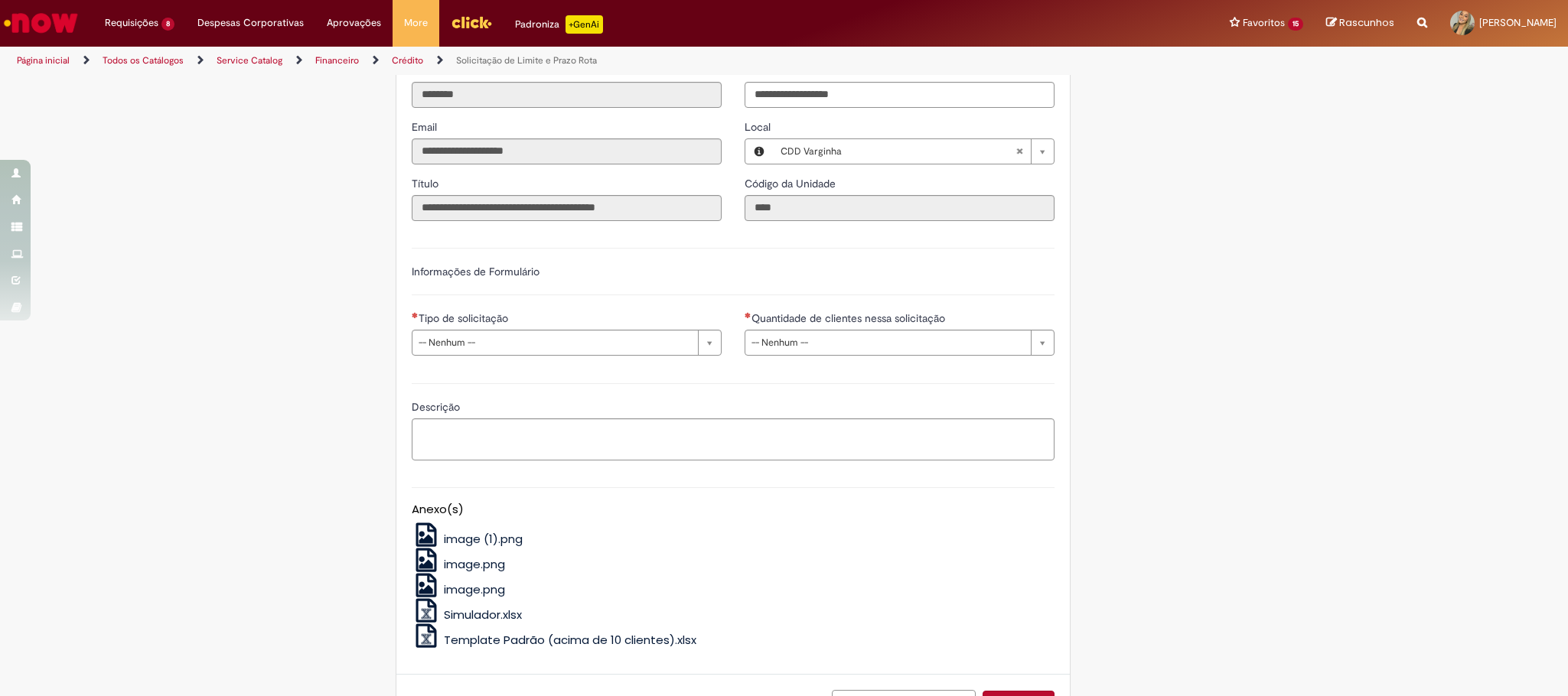
scroll to position [471, 0]
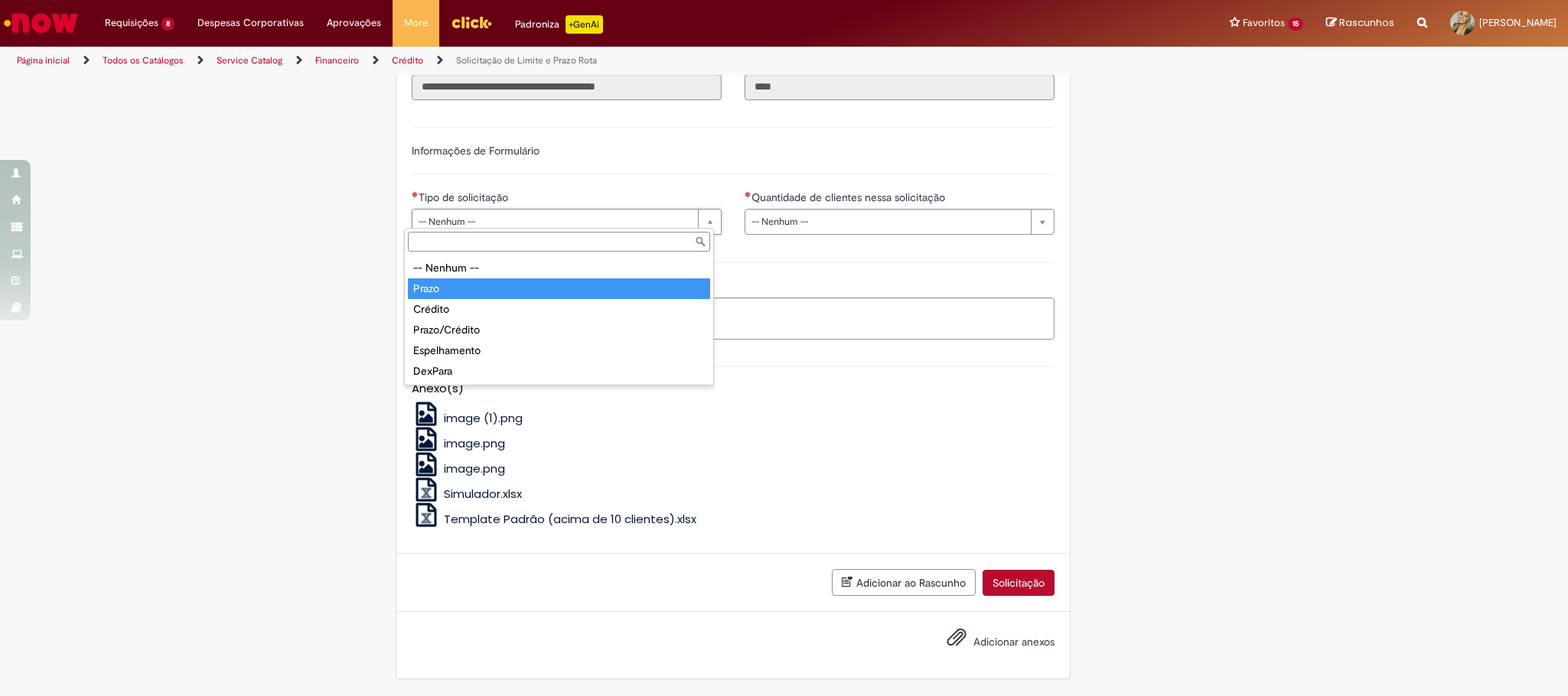
type input "*****"
select select "*****"
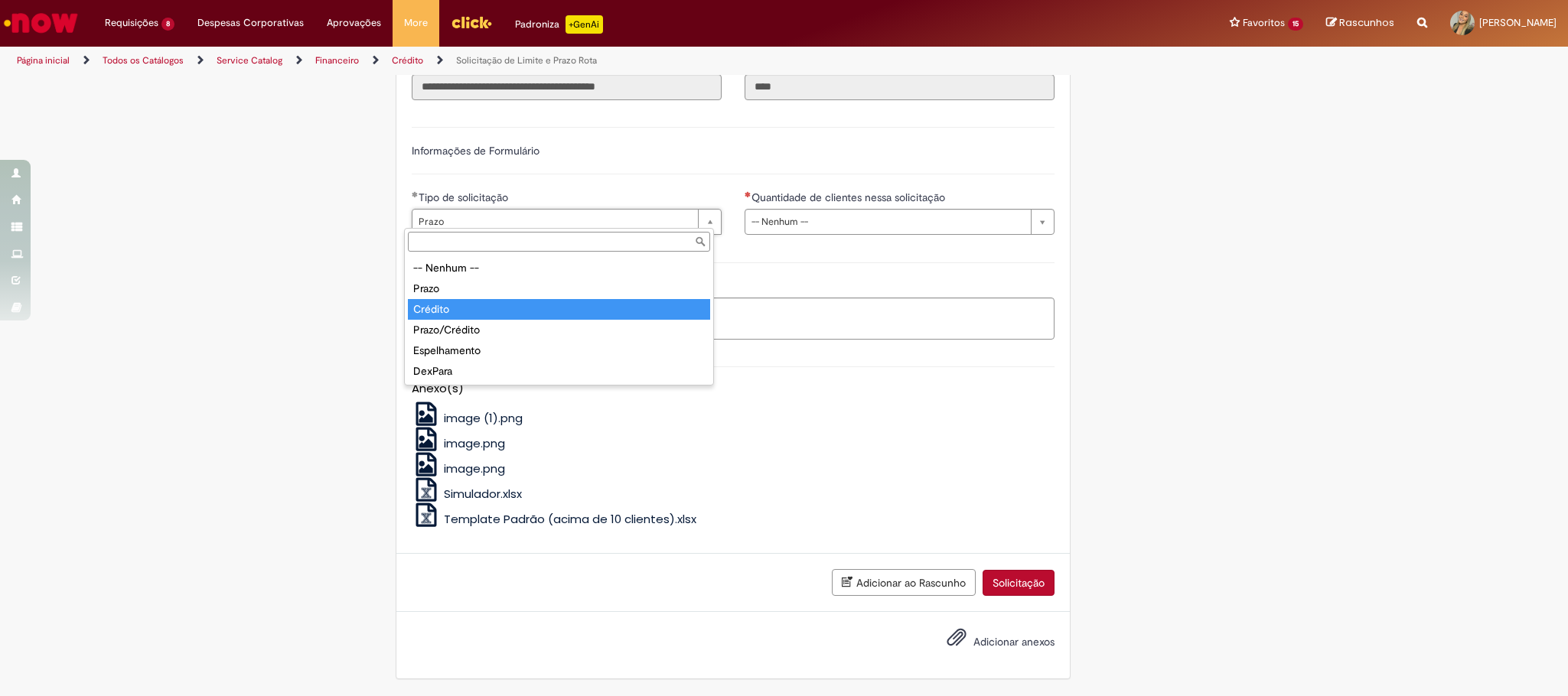
type input "*******"
select select "*******"
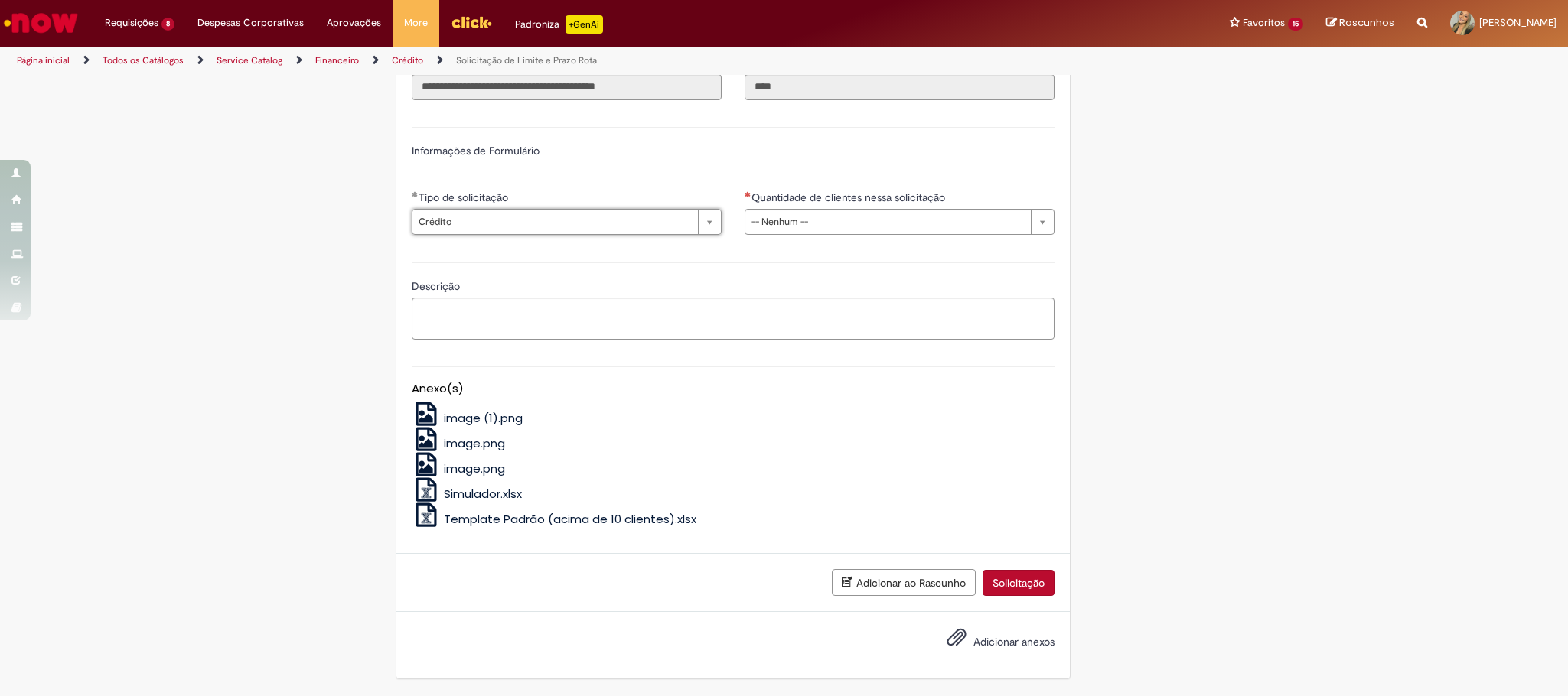
scroll to position [0, 0]
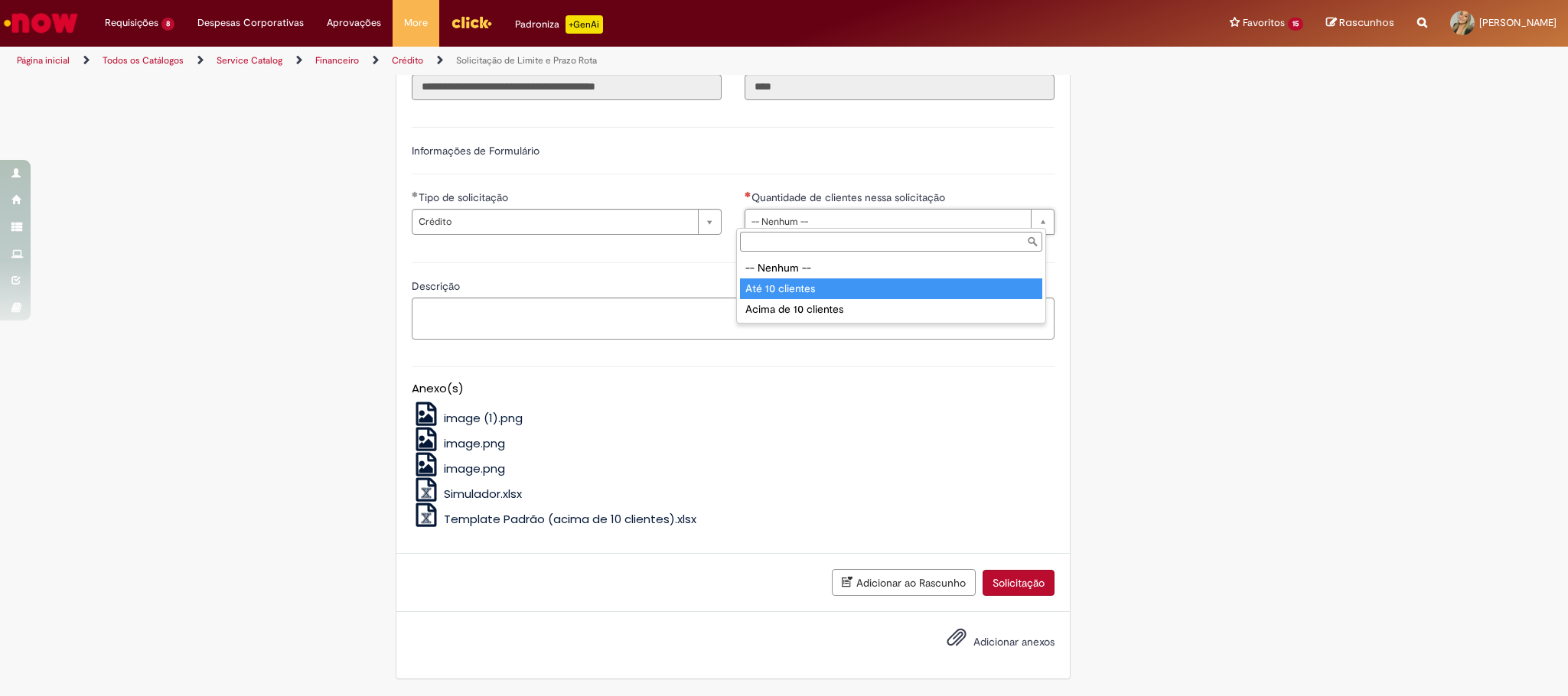
type input "**********"
select select "*********"
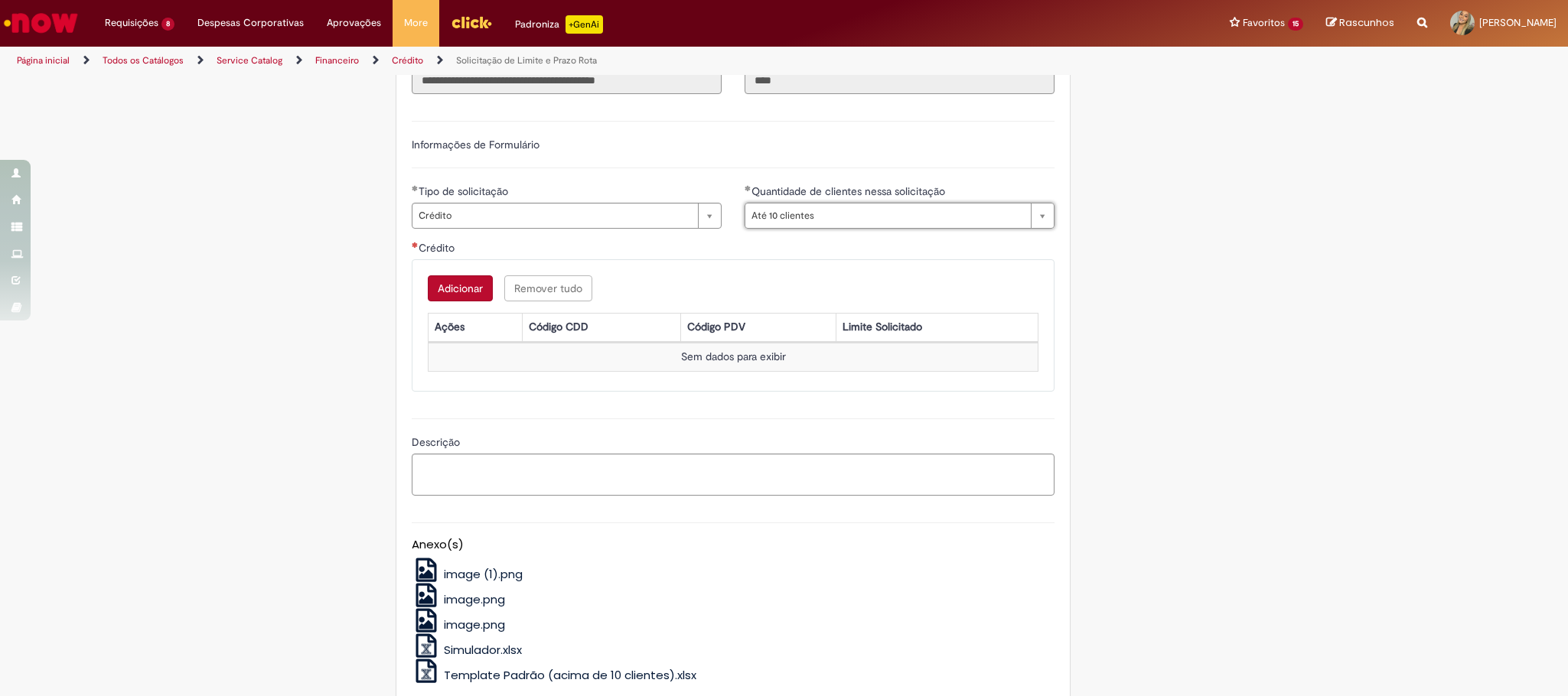
click at [476, 287] on button "Adicionar" at bounding box center [460, 288] width 65 height 26
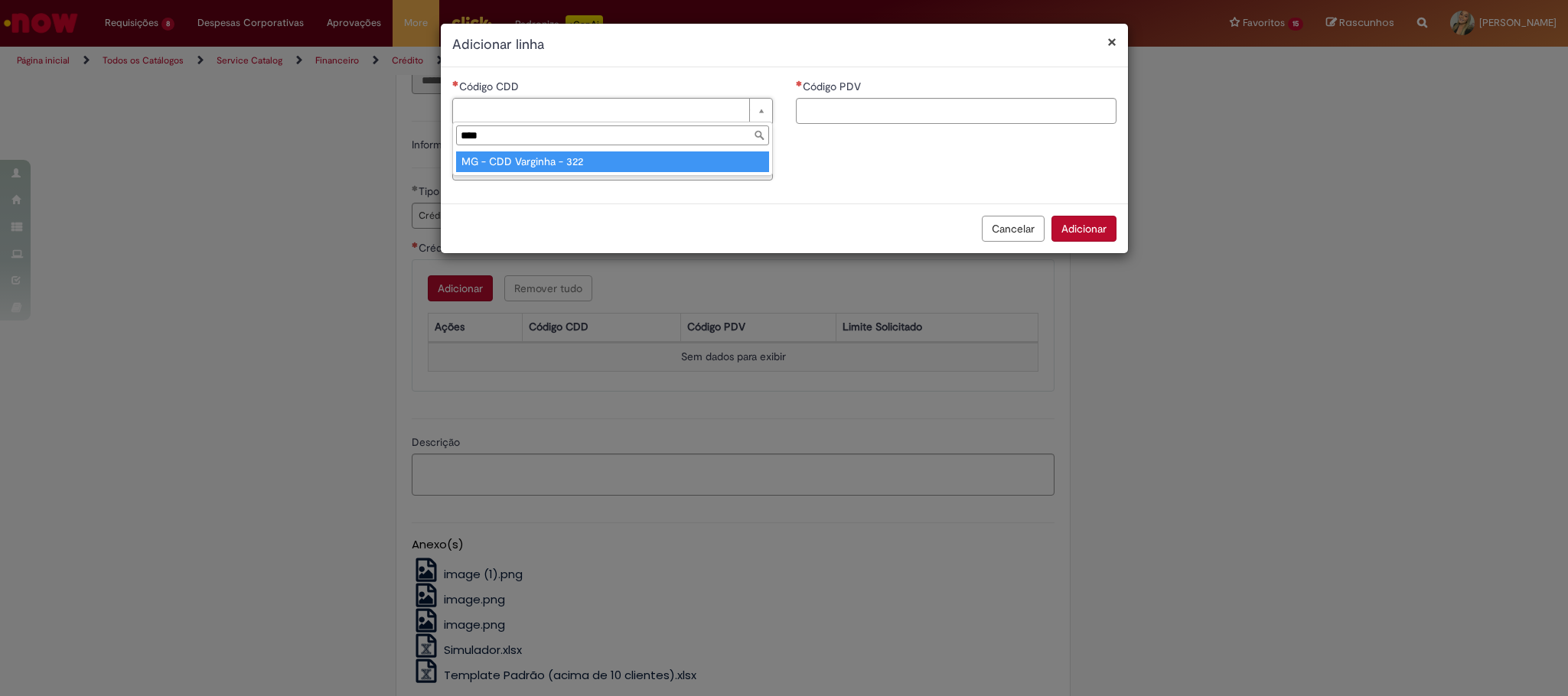
type input "****"
drag, startPoint x: 520, startPoint y: 158, endPoint x: 842, endPoint y: 117, distance: 324.6
type input "**********"
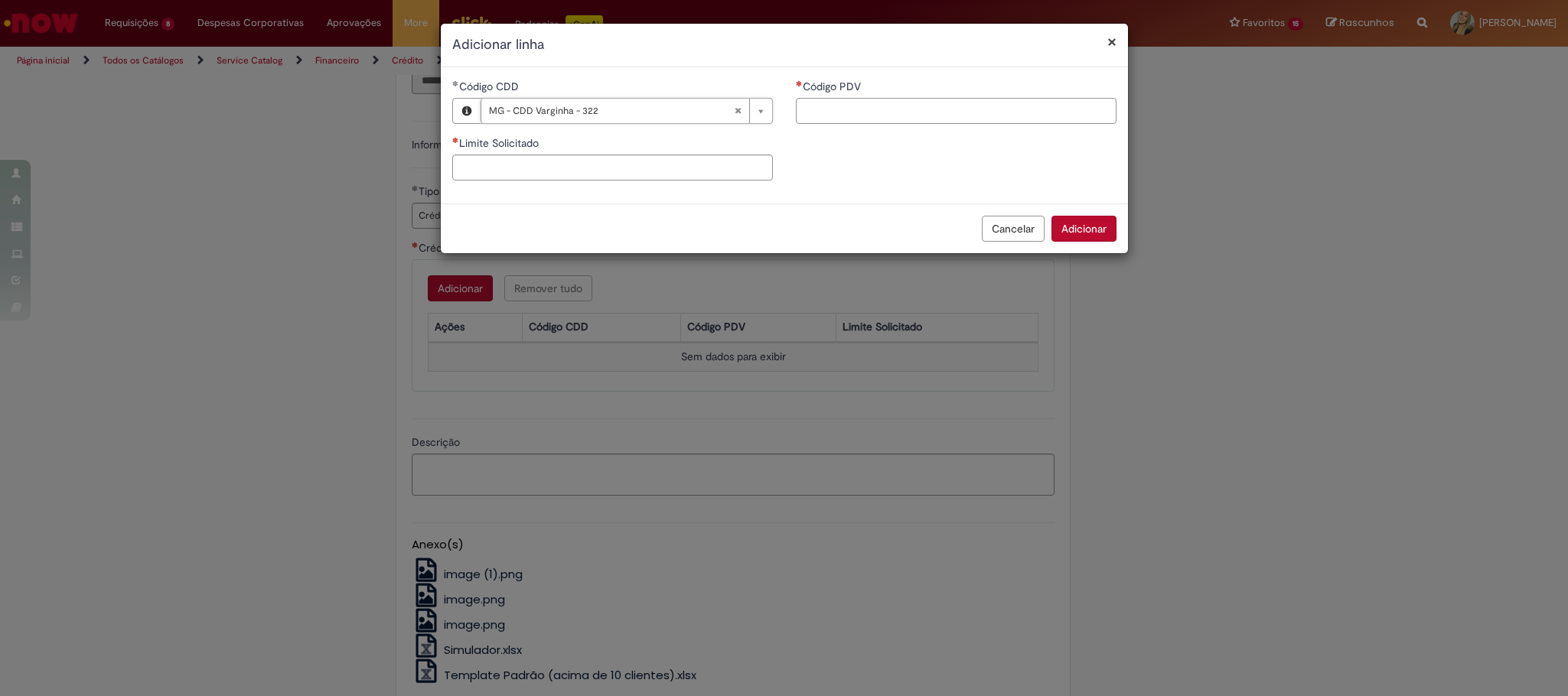
click at [898, 98] on input "Código PDV" at bounding box center [956, 111] width 321 height 26
type input "****"
click at [724, 175] on input "Limite Solicitado" at bounding box center [613, 167] width 321 height 26
type input "********"
click at [903, 171] on div "**********" at bounding box center [784, 135] width 687 height 113
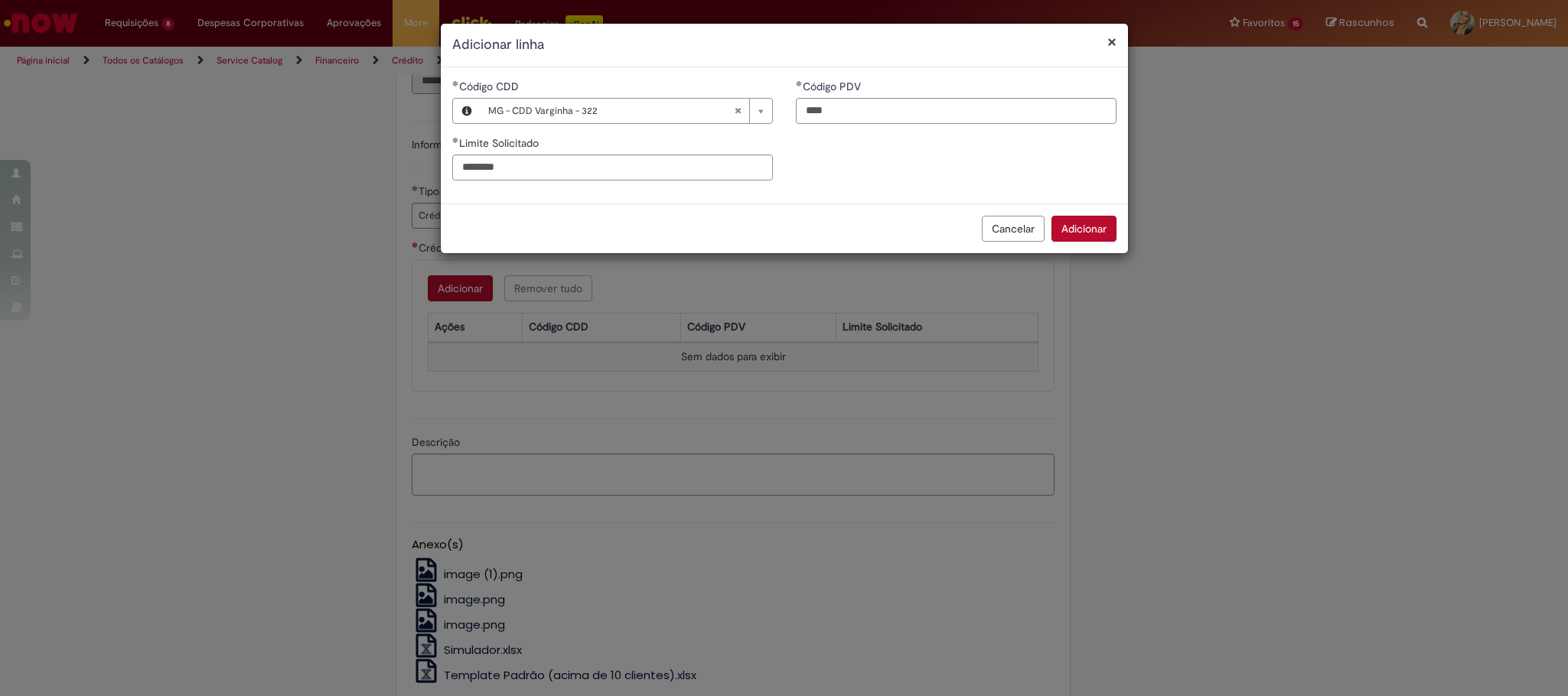
click at [1082, 234] on button "Adicionar" at bounding box center [1084, 228] width 65 height 26
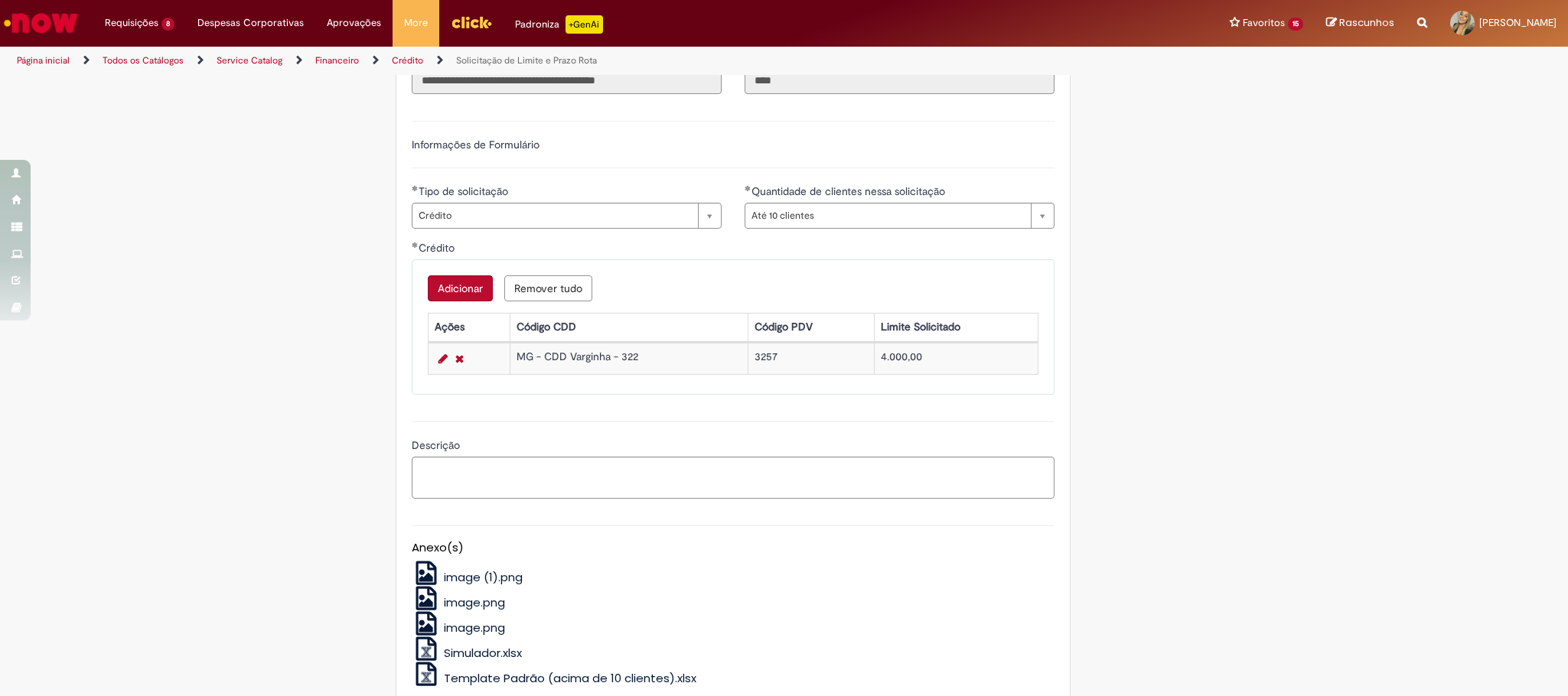
scroll to position [638, 0]
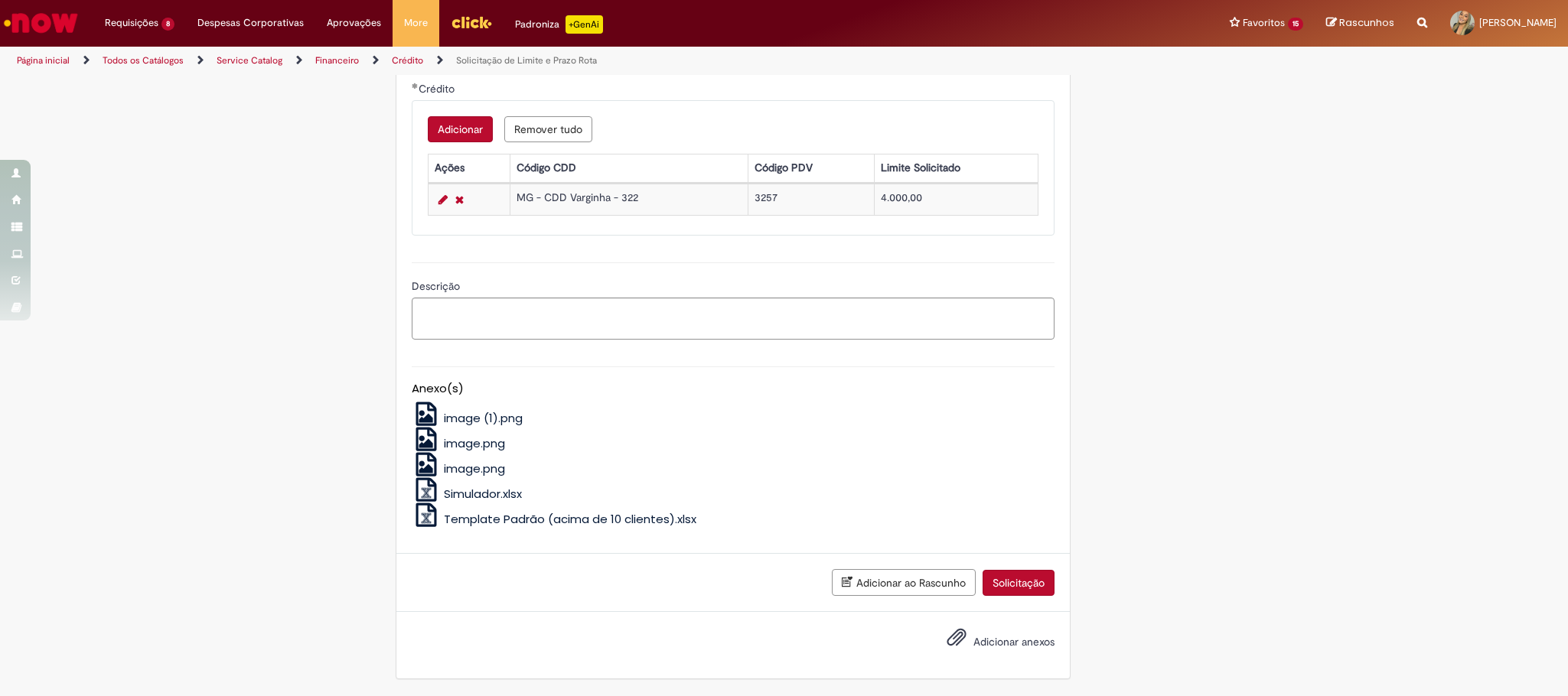
click at [1008, 606] on div "Adicionar ao Rascunho Solicitação" at bounding box center [732, 582] width 673 height 58
click at [1008, 575] on button "Solicitação" at bounding box center [1018, 582] width 72 height 26
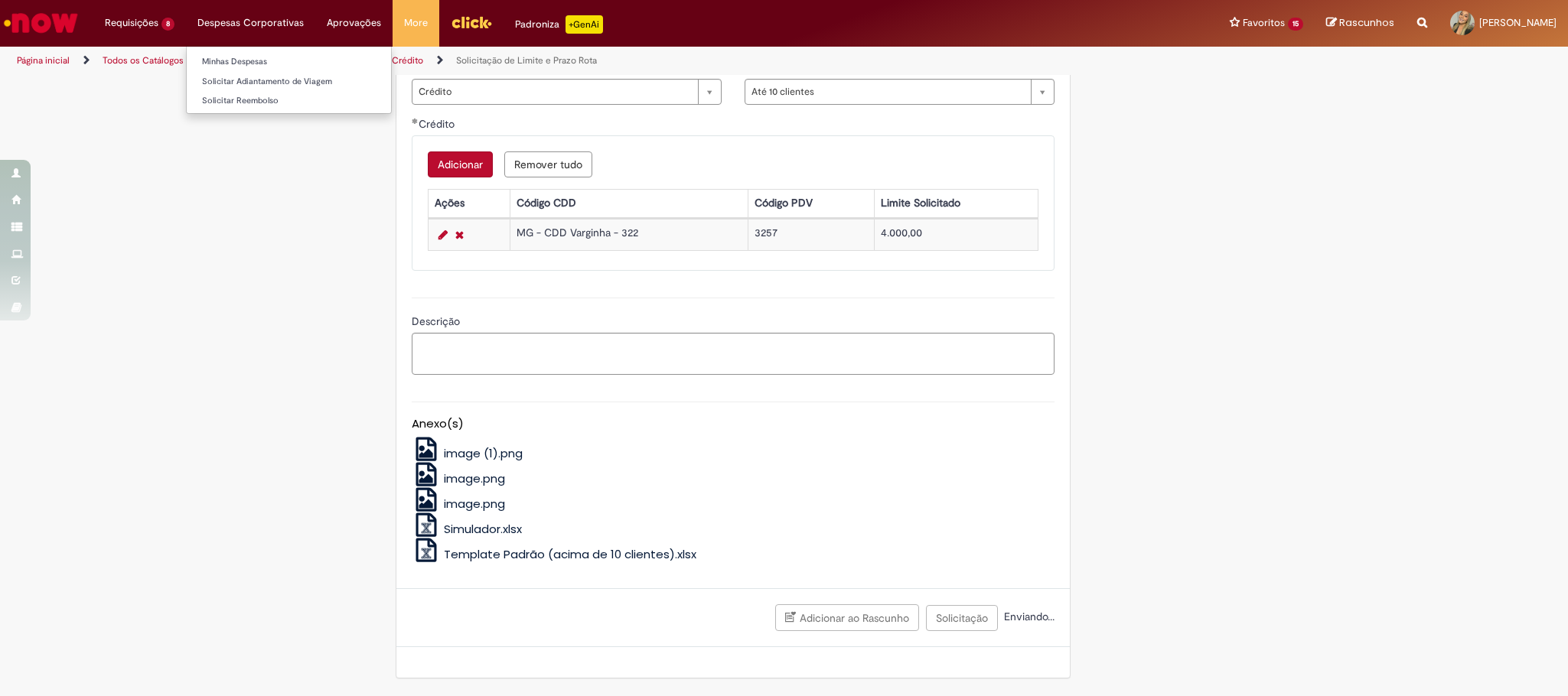
scroll to position [602, 0]
